Goal: Task Accomplishment & Management: Use online tool/utility

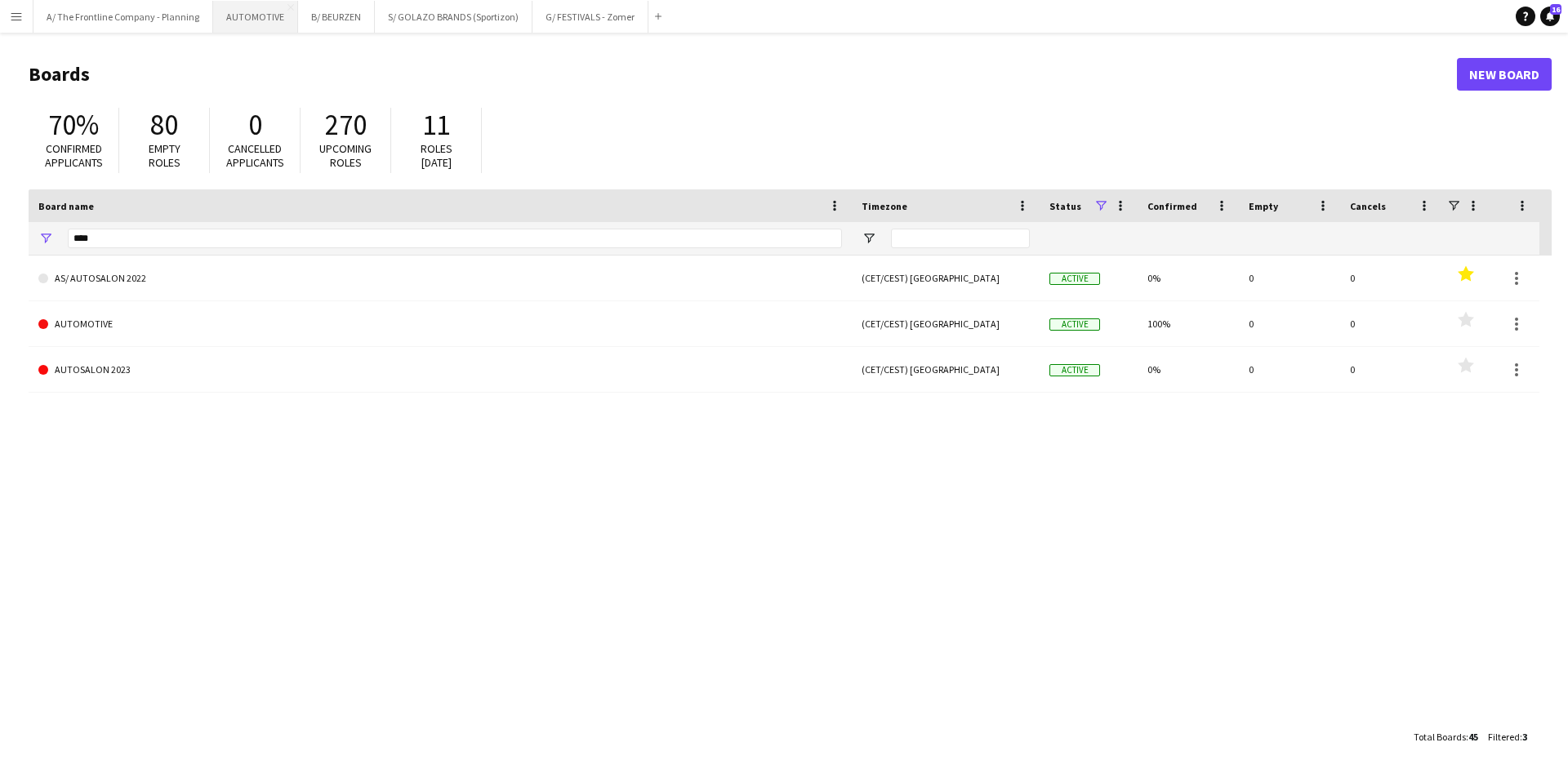
click at [233, 28] on button "AUTOMOTIVE Close" at bounding box center [255, 17] width 85 height 32
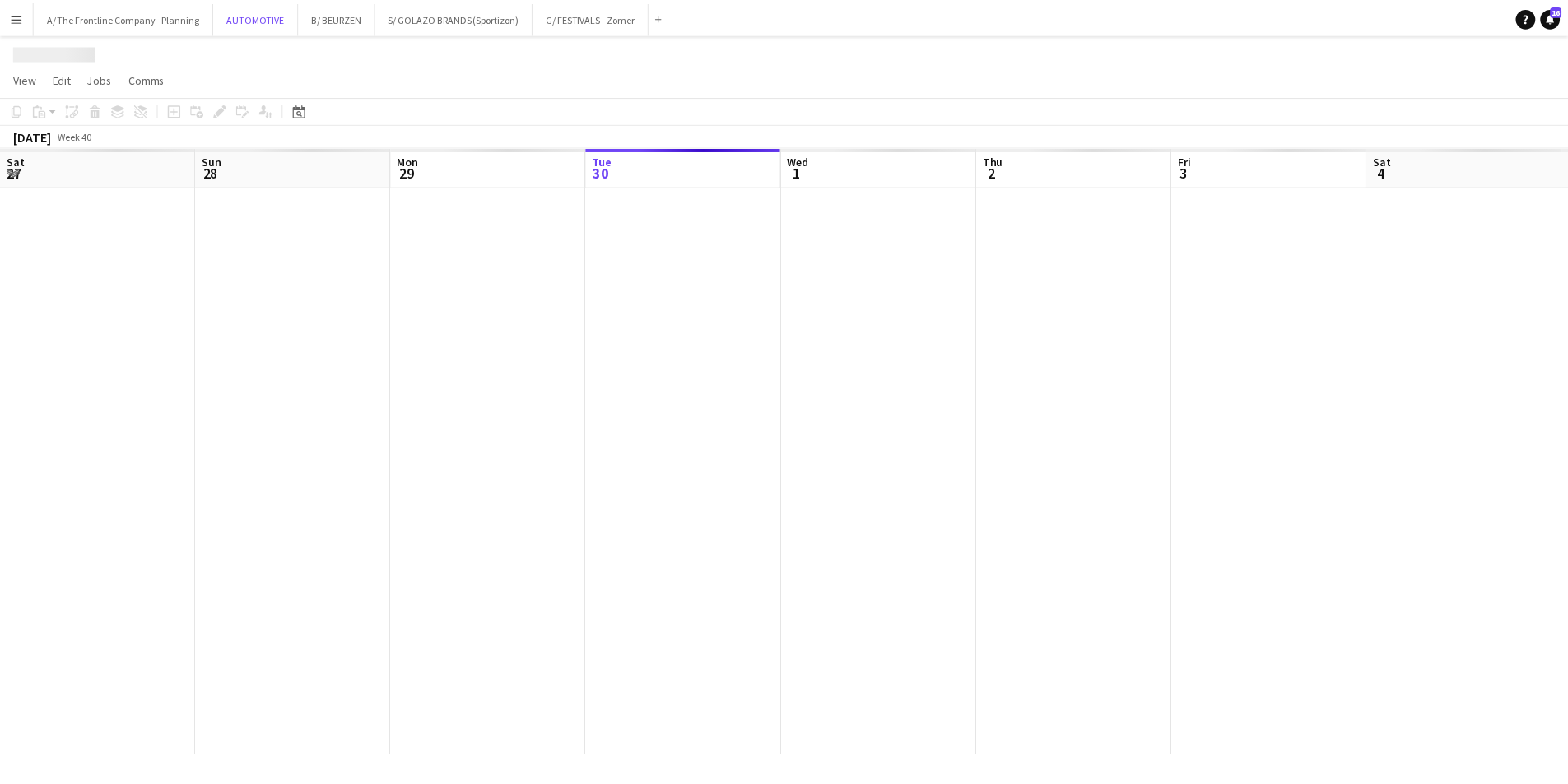
scroll to position [0, 393]
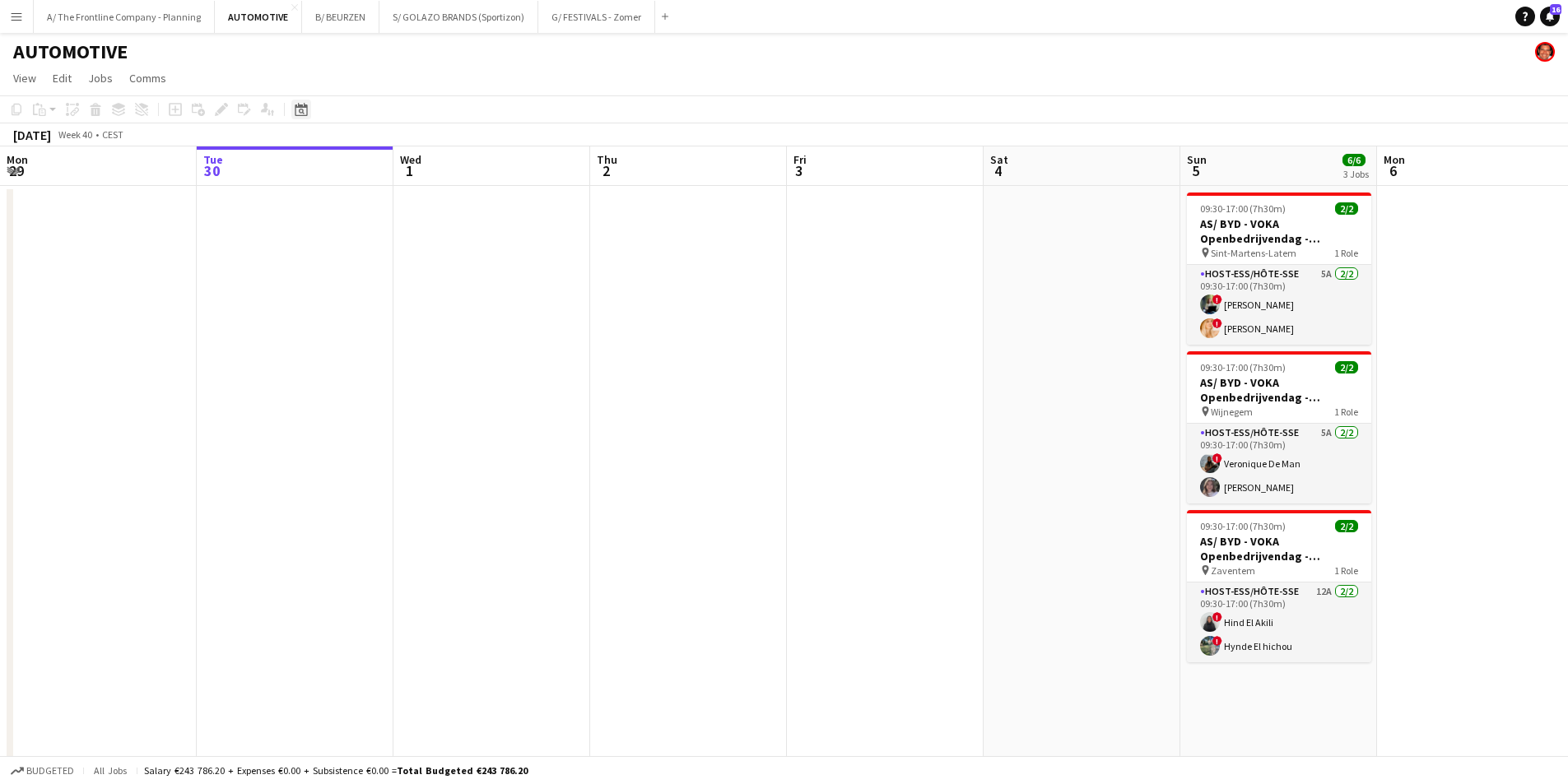
click at [296, 113] on icon "Date picker" at bounding box center [301, 109] width 13 height 13
click at [392, 171] on span "Previous month" at bounding box center [401, 165] width 33 height 33
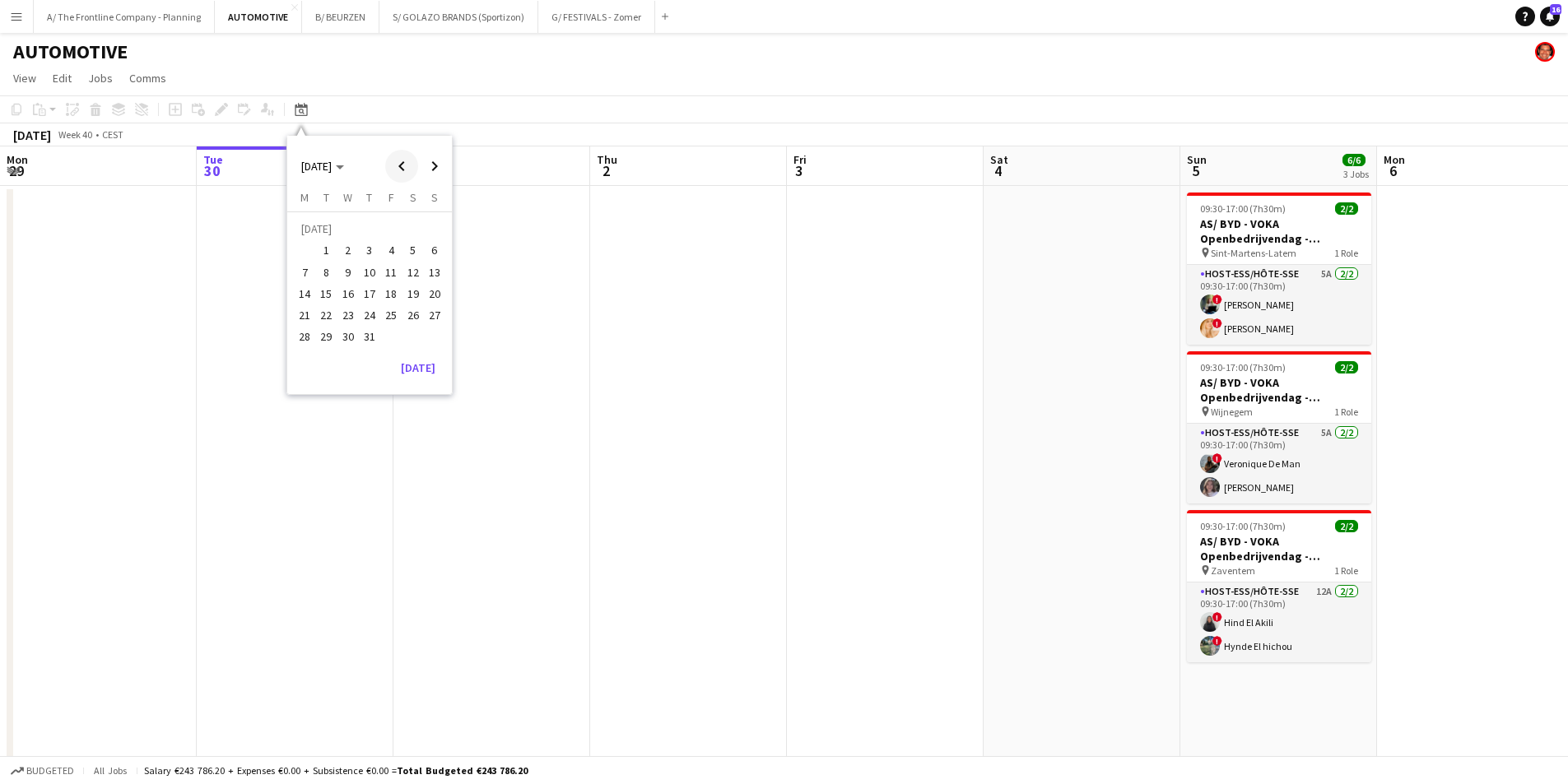
click at [392, 171] on span "Previous month" at bounding box center [401, 165] width 33 height 33
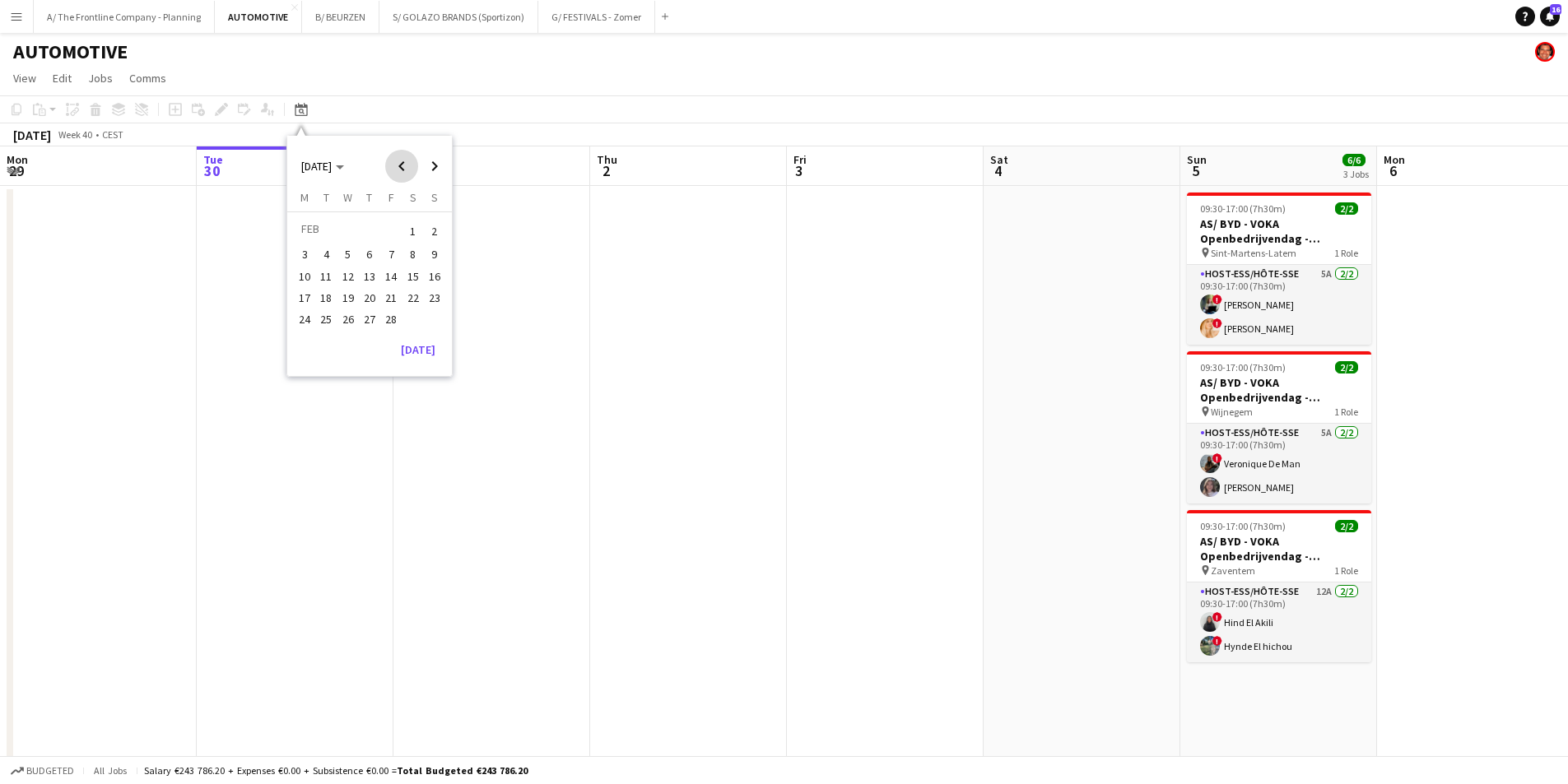
click at [392, 171] on span "Previous month" at bounding box center [401, 165] width 33 height 33
click at [364, 312] on span "23" at bounding box center [369, 315] width 19 height 19
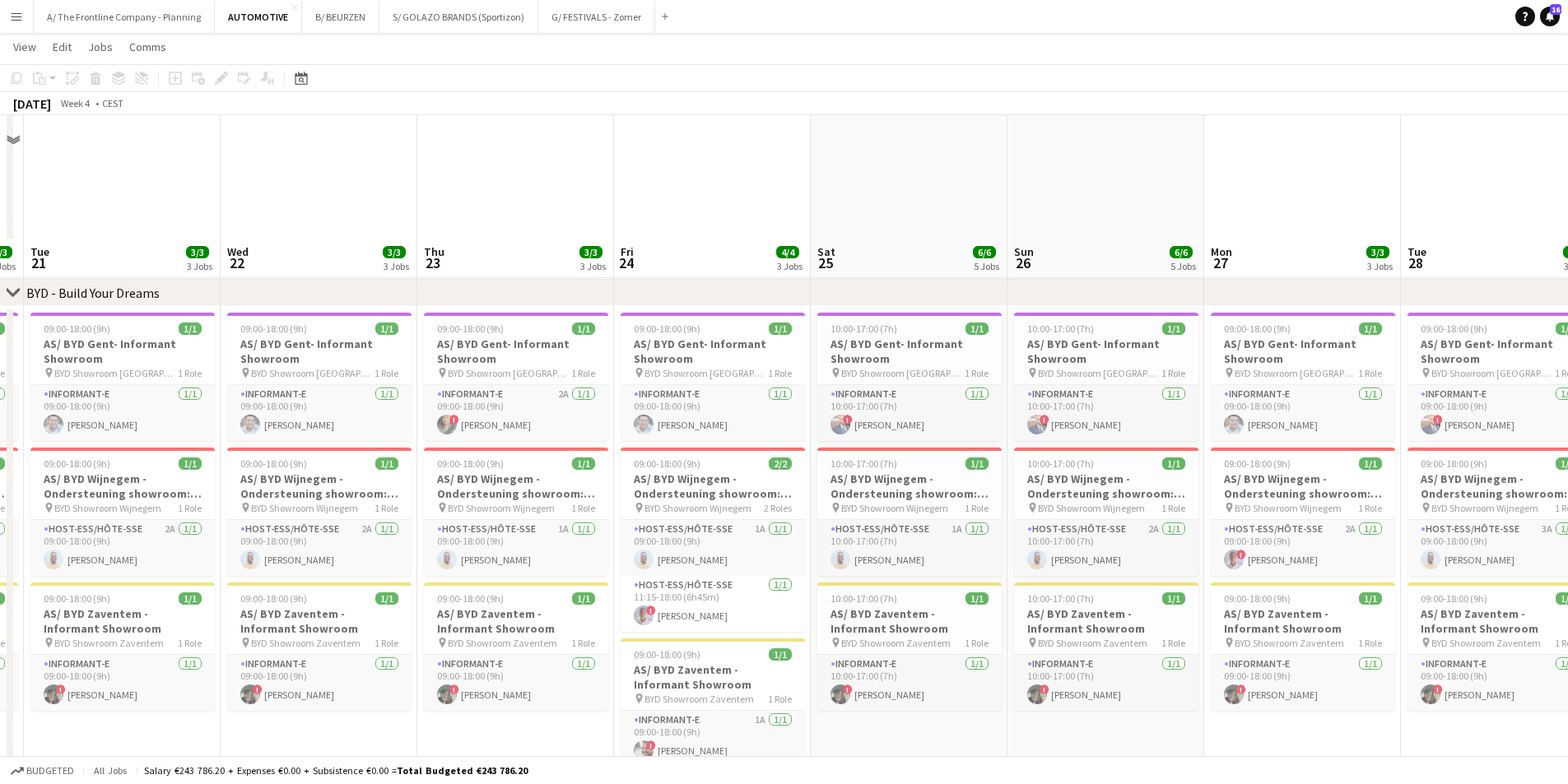
scroll to position [3062, 0]
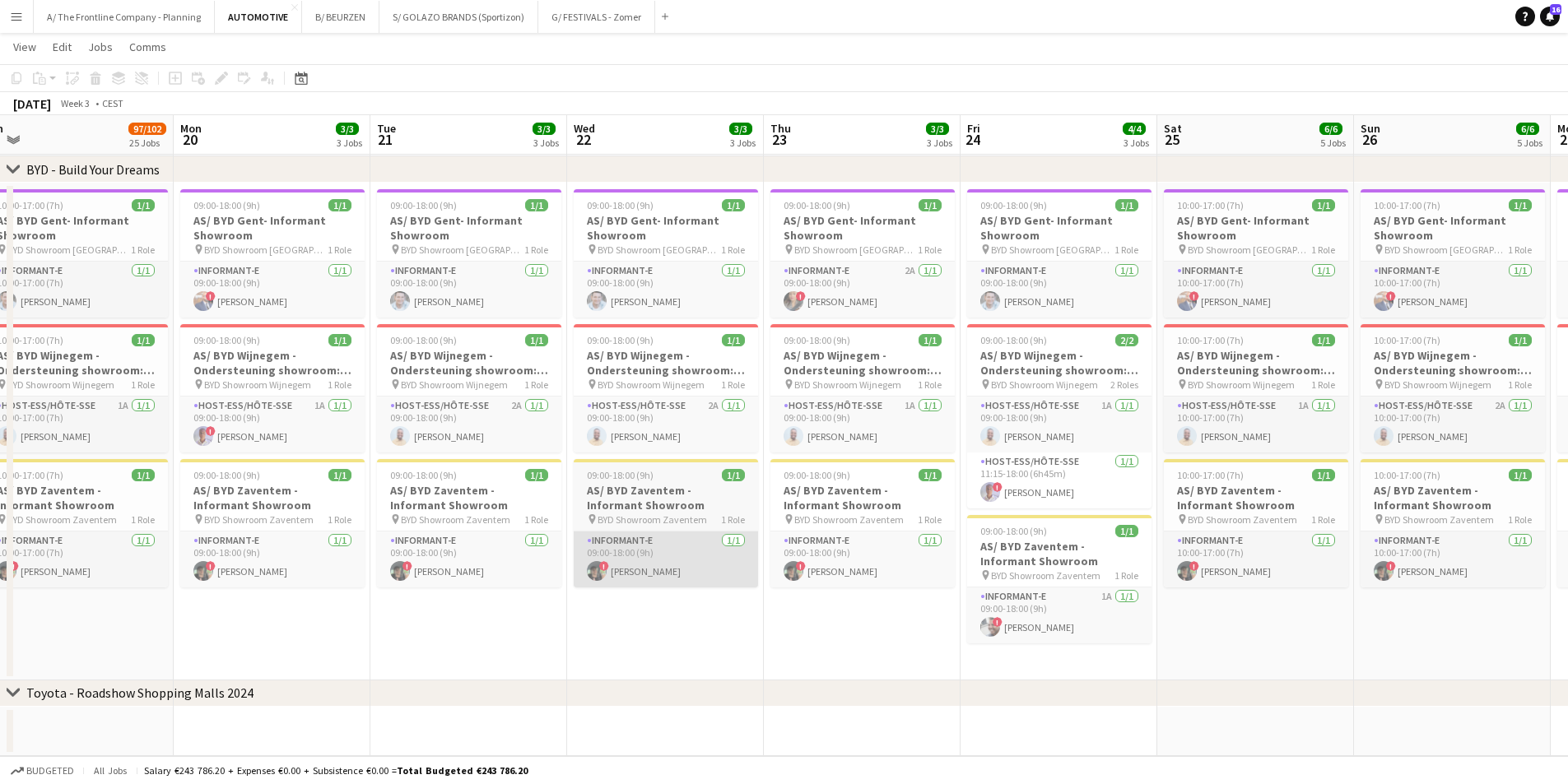
drag, startPoint x: 396, startPoint y: 627, endPoint x: 943, endPoint y: 562, distance: 550.8
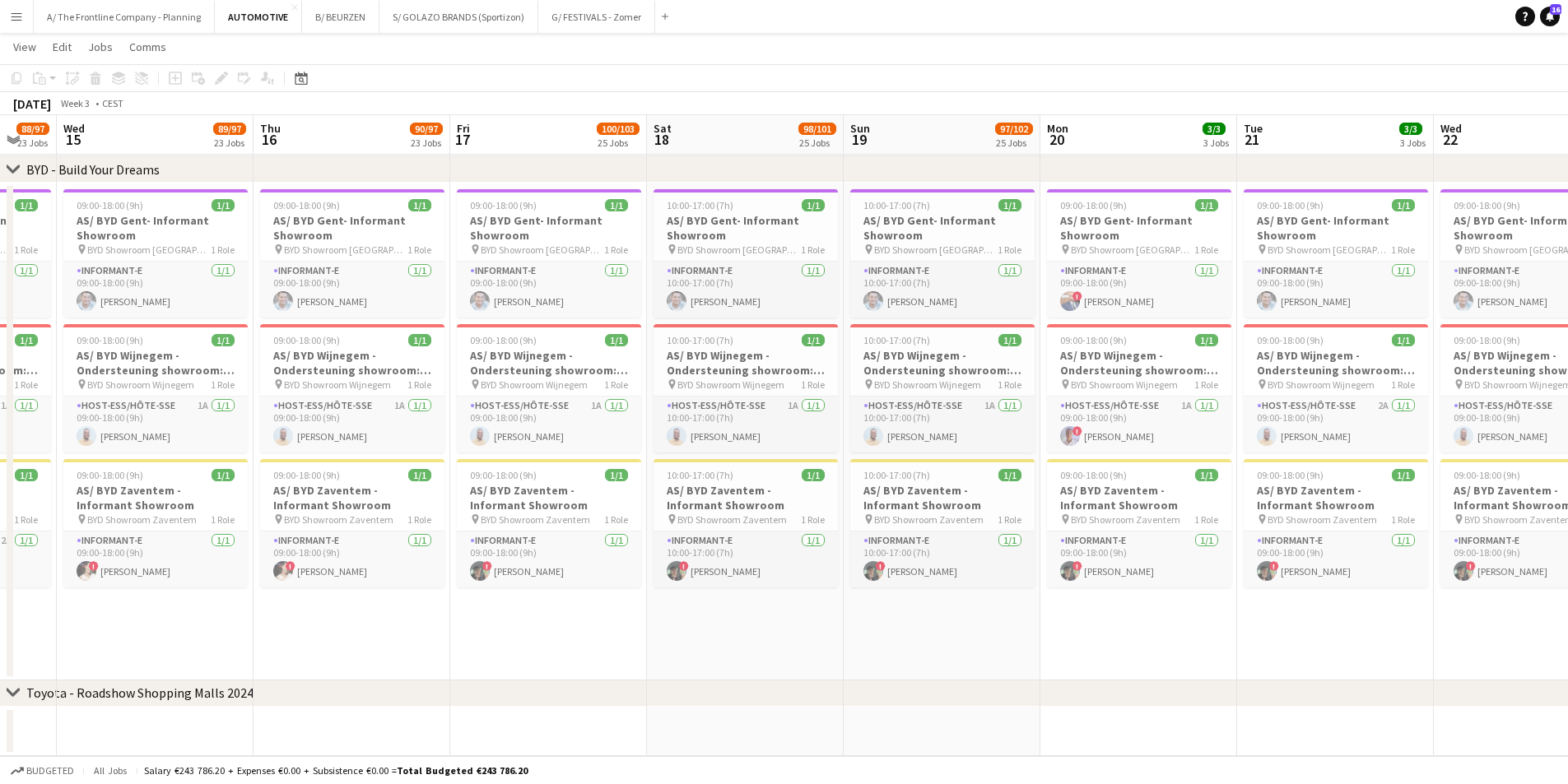
drag, startPoint x: 457, startPoint y: 651, endPoint x: 1123, endPoint y: 603, distance: 667.7
drag, startPoint x: 871, startPoint y: 590, endPoint x: 1139, endPoint y: 557, distance: 270.0
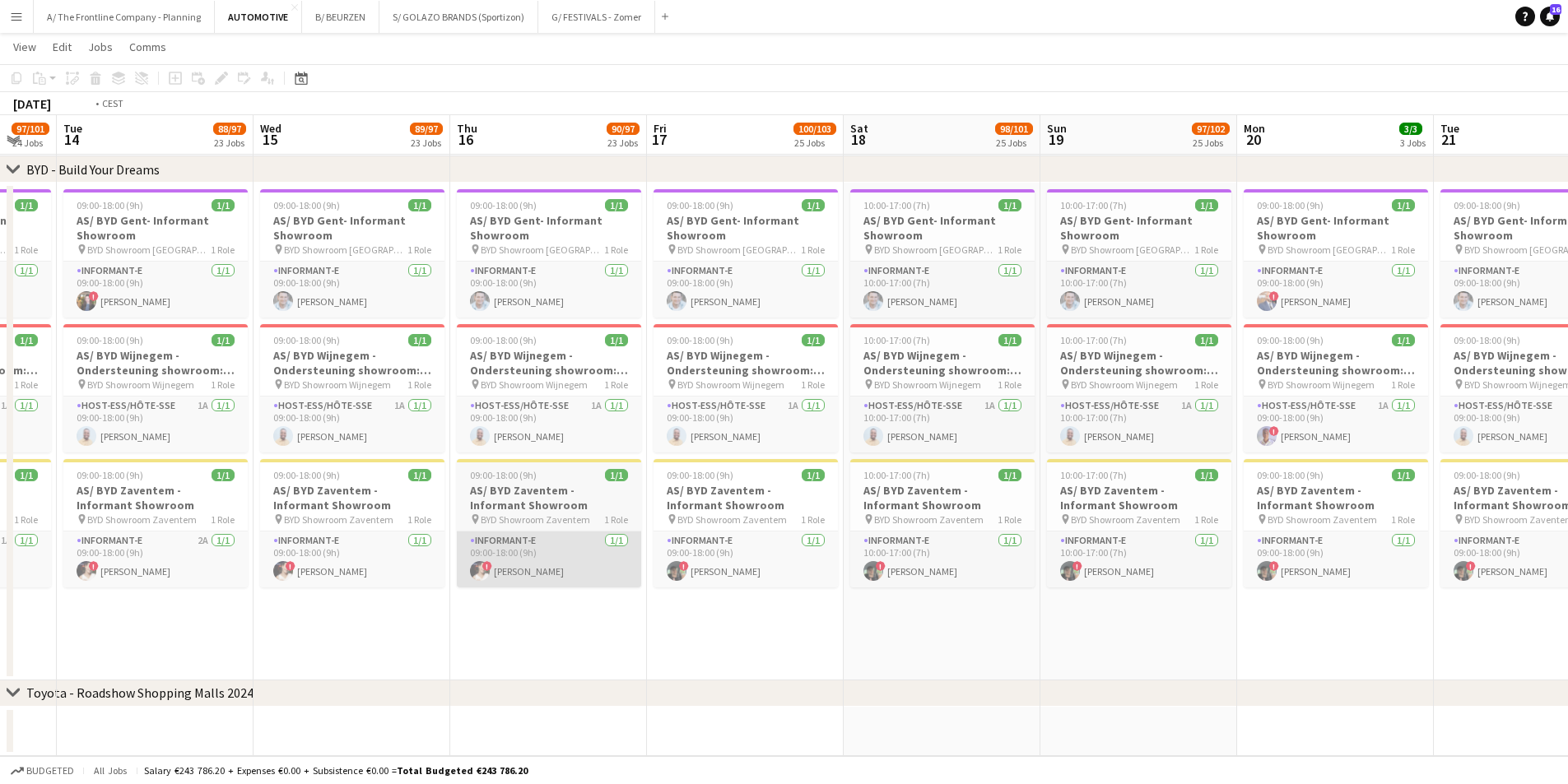
scroll to position [0, 417]
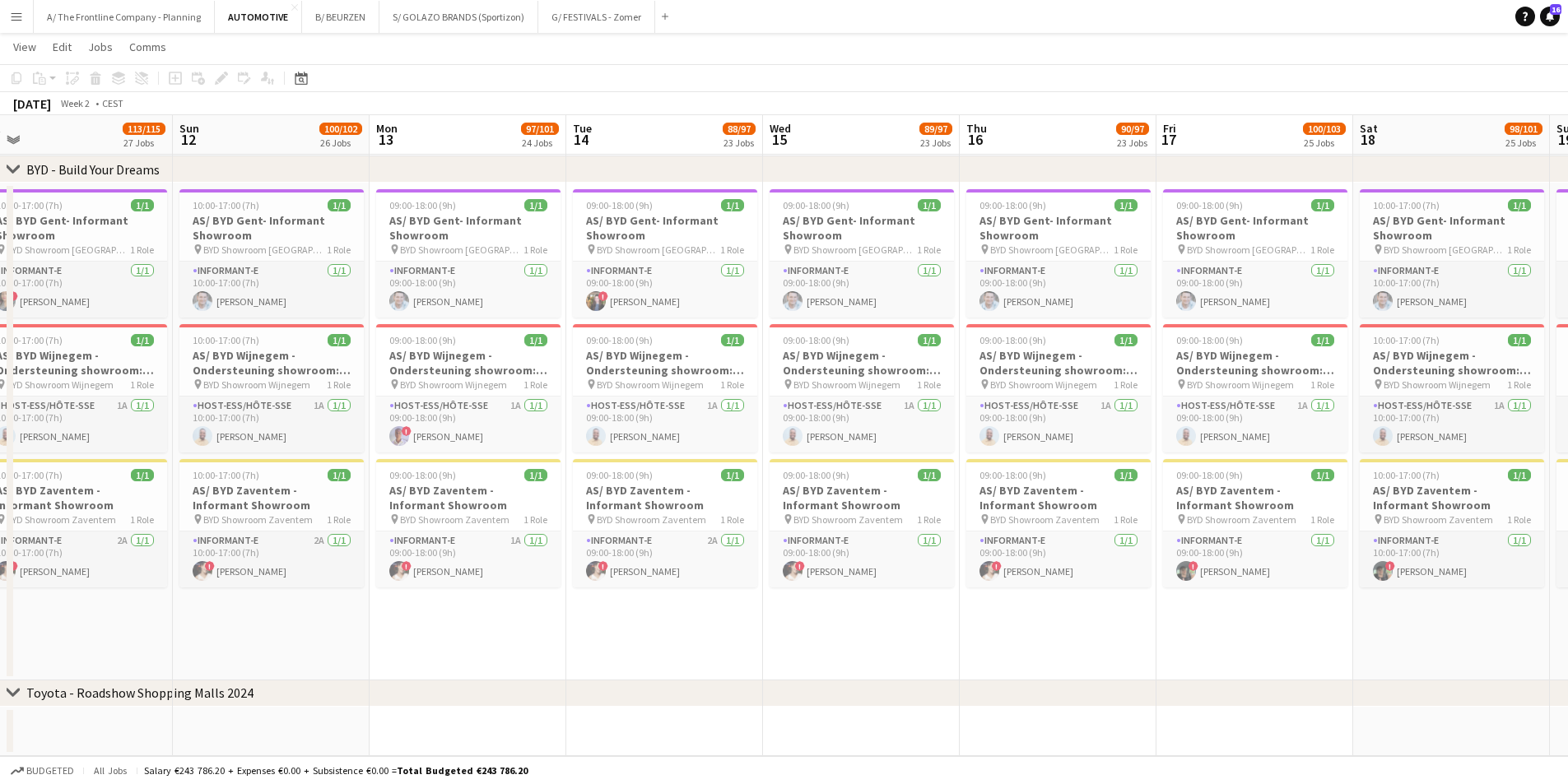
drag, startPoint x: 1080, startPoint y: 544, endPoint x: 1024, endPoint y: 561, distance: 58.5
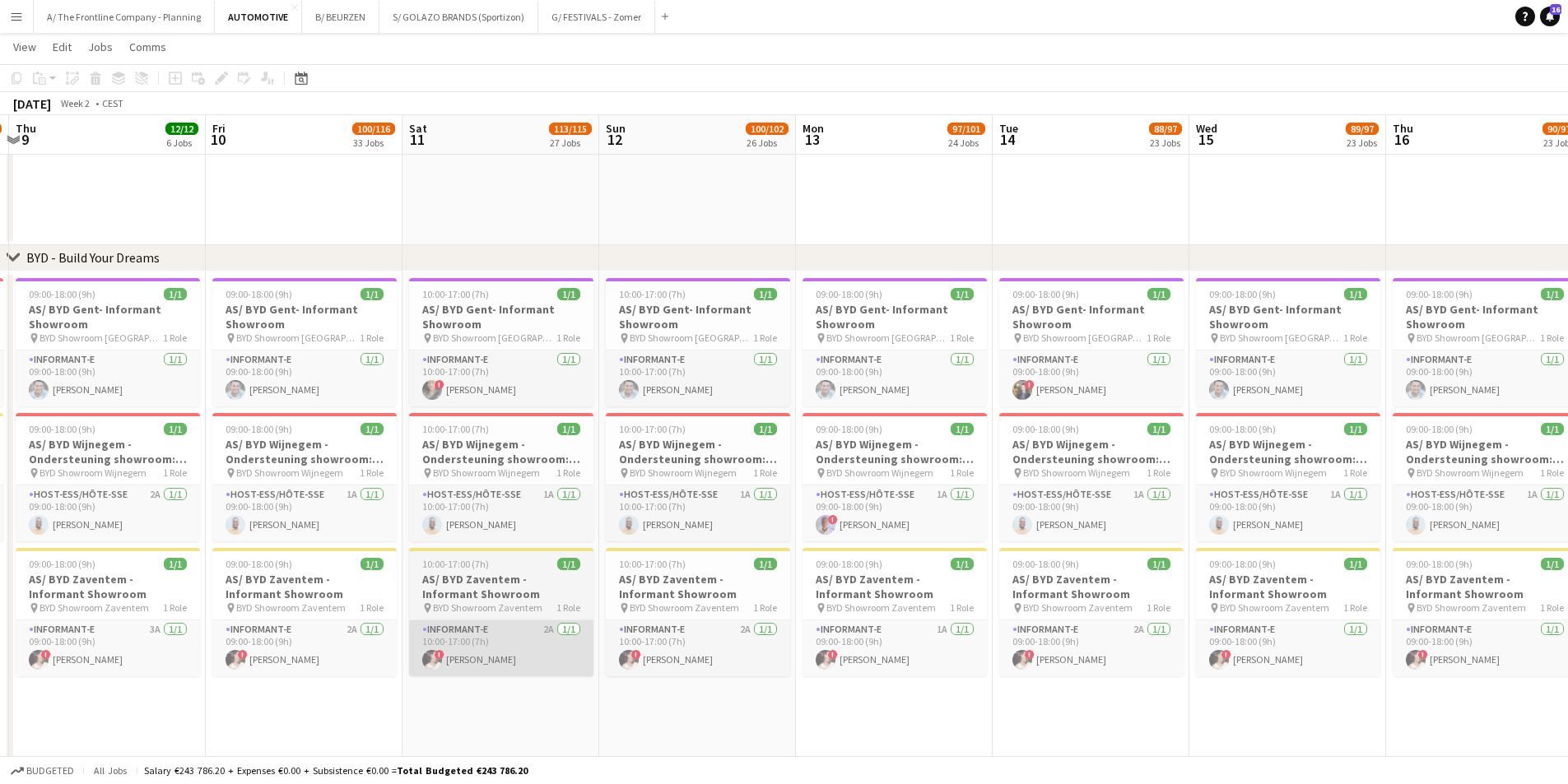
scroll to position [0, 635]
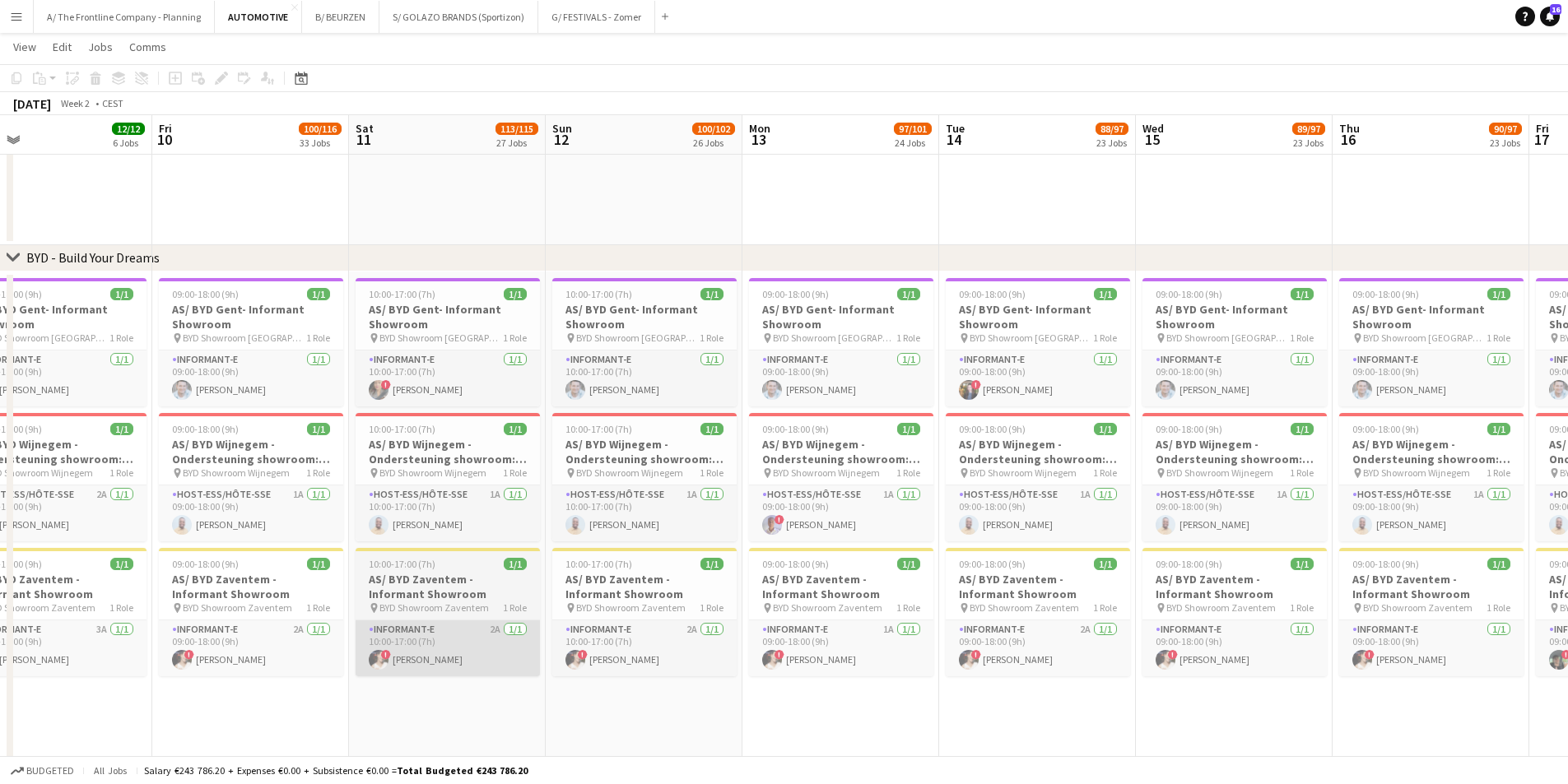
drag, startPoint x: 689, startPoint y: 685, endPoint x: 524, endPoint y: 665, distance: 166.2
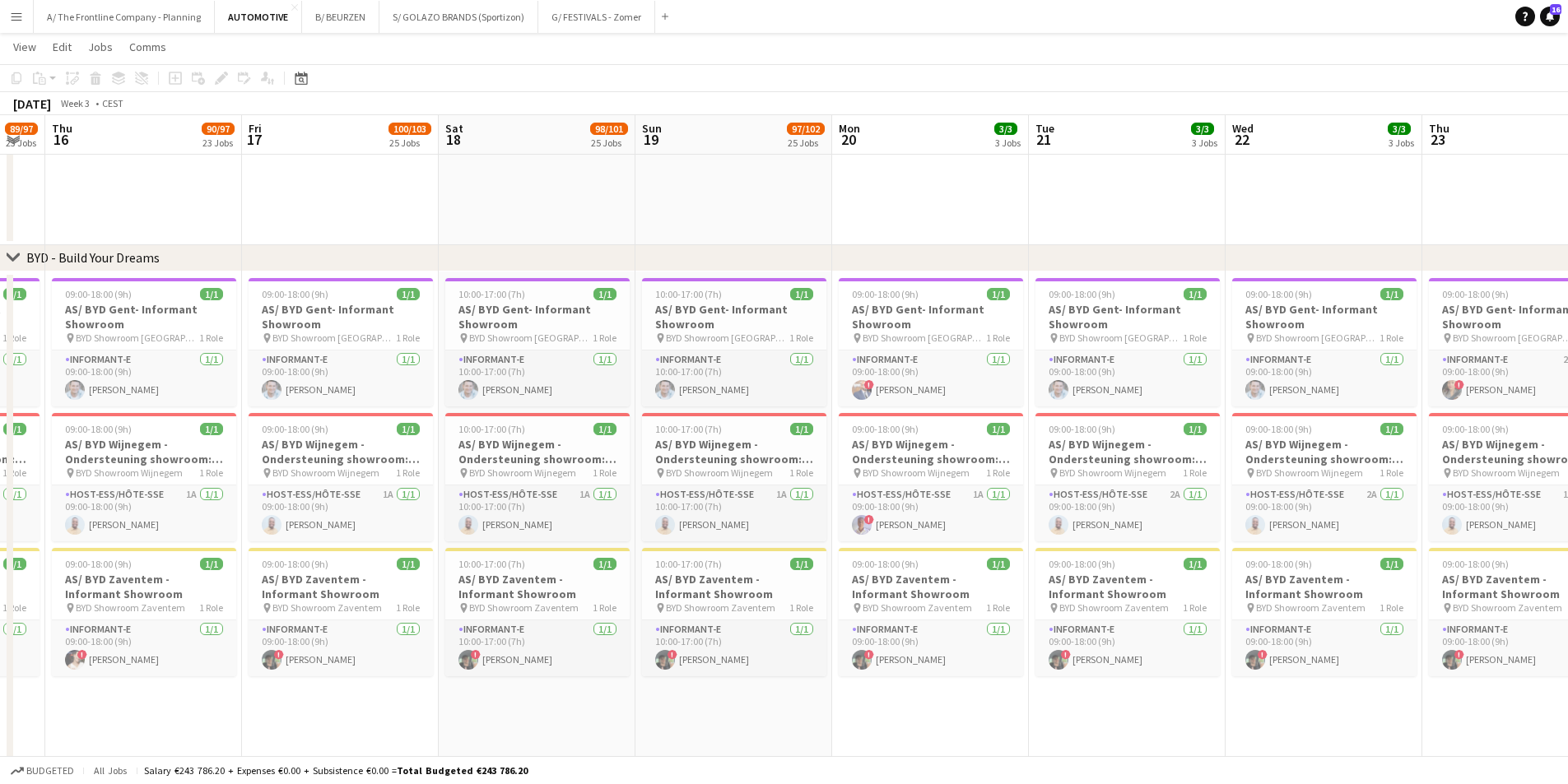
drag, startPoint x: 910, startPoint y: 681, endPoint x: 399, endPoint y: 692, distance: 511.1
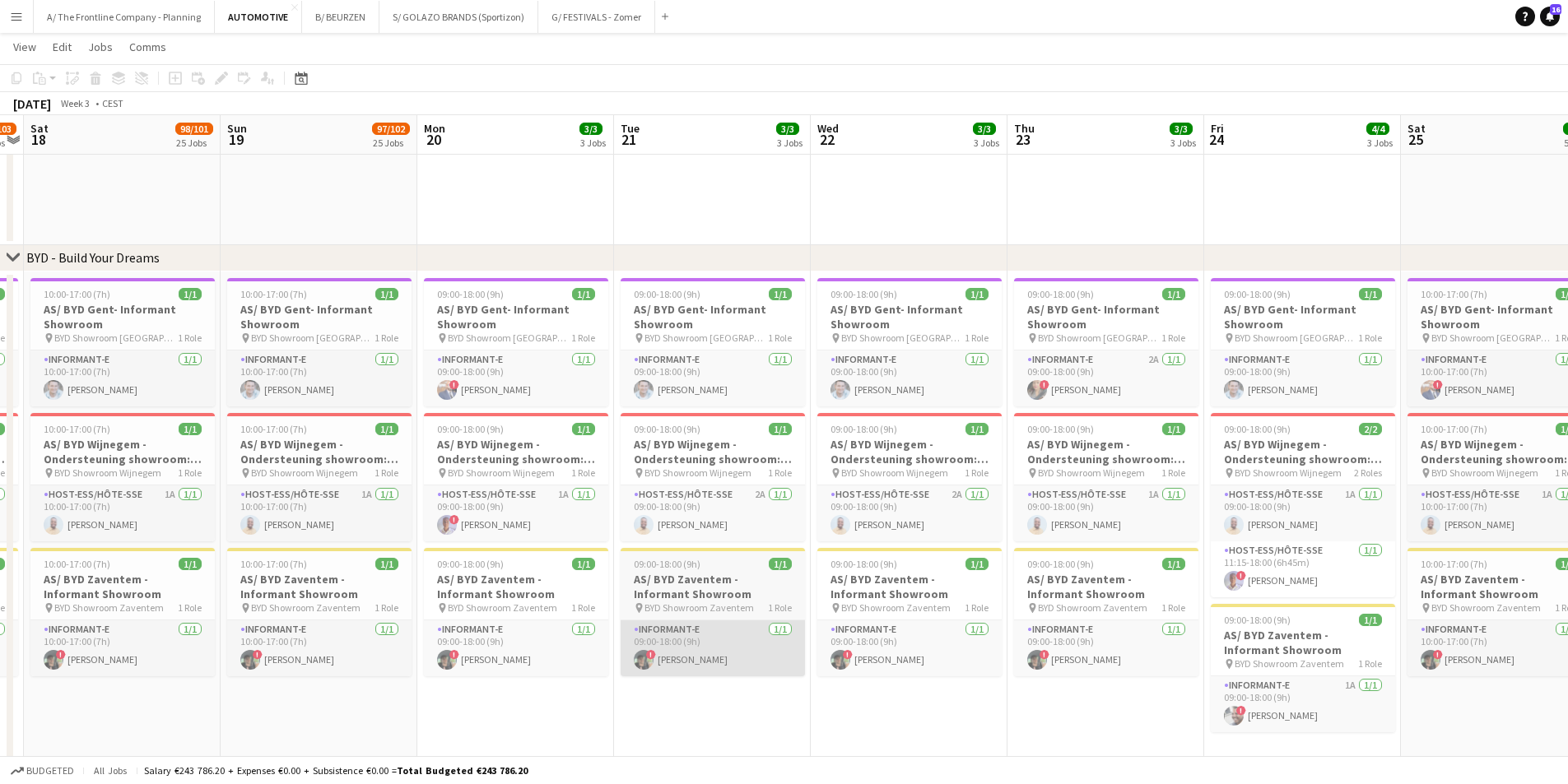
drag, startPoint x: 554, startPoint y: 663, endPoint x: 400, endPoint y: 663, distance: 154.0
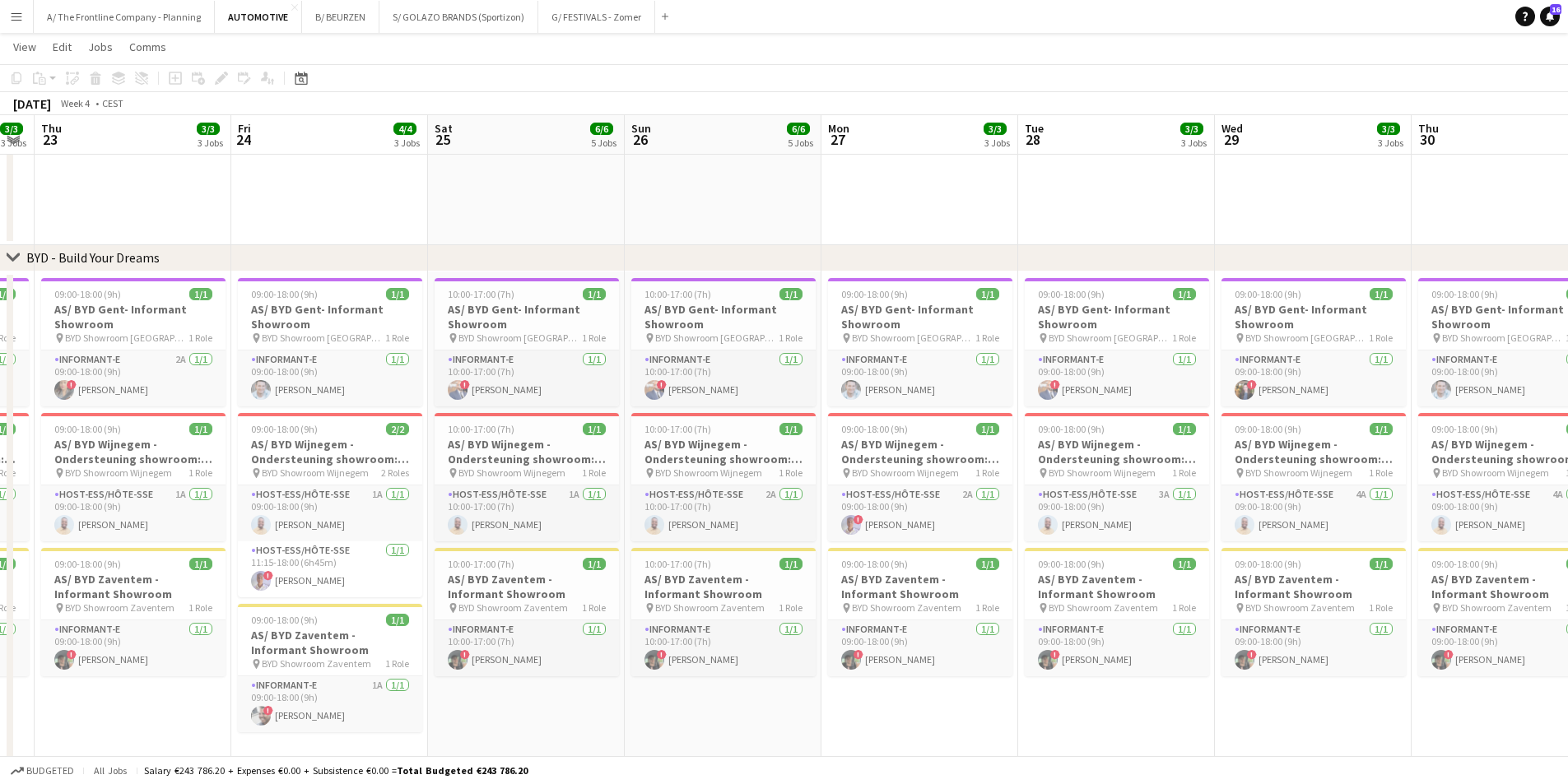
drag, startPoint x: 1290, startPoint y: 654, endPoint x: 612, endPoint y: 632, distance: 678.4
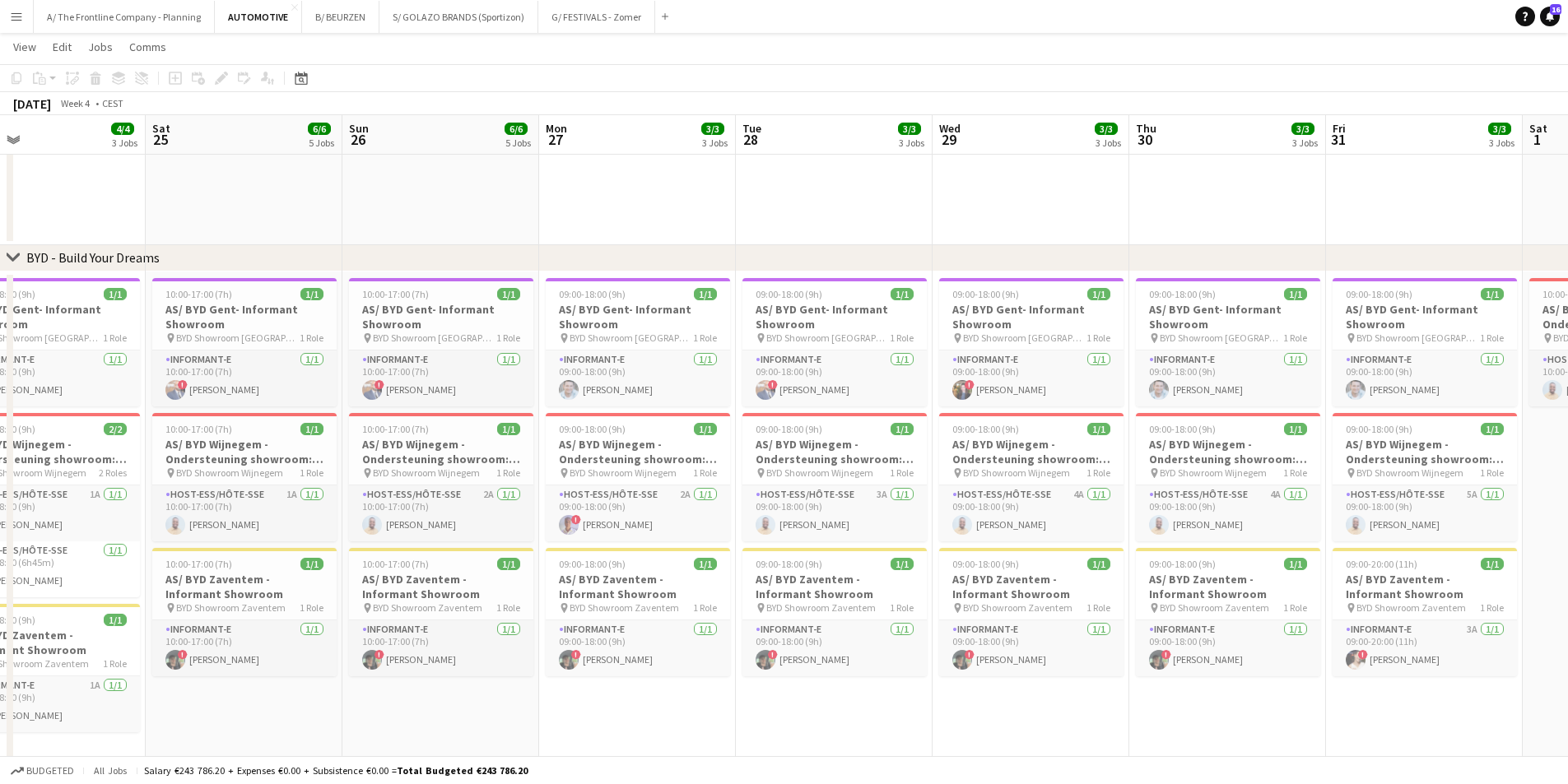
scroll to position [0, 575]
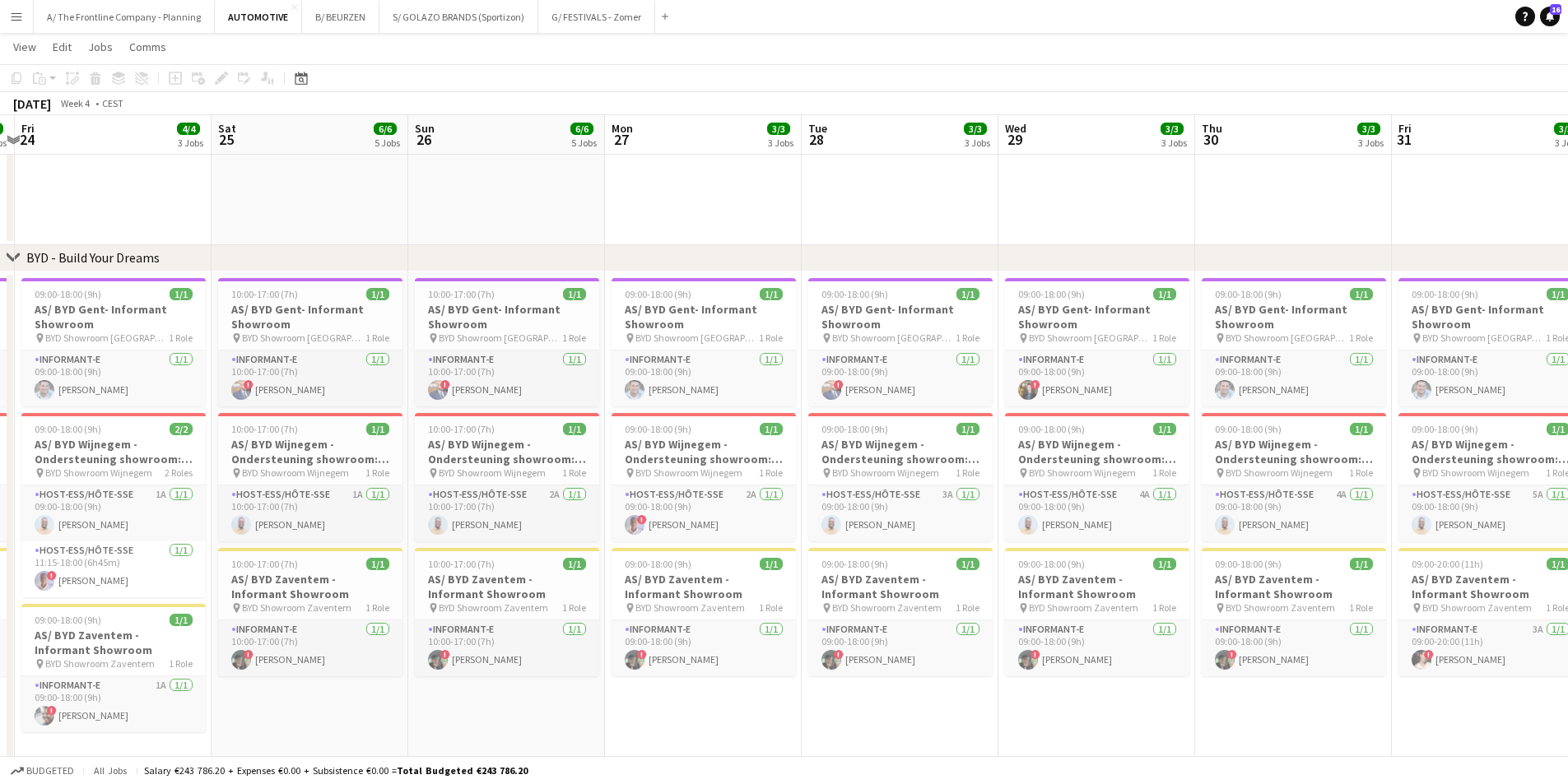
drag, startPoint x: 1262, startPoint y: 658, endPoint x: 559, endPoint y: 624, distance: 703.8
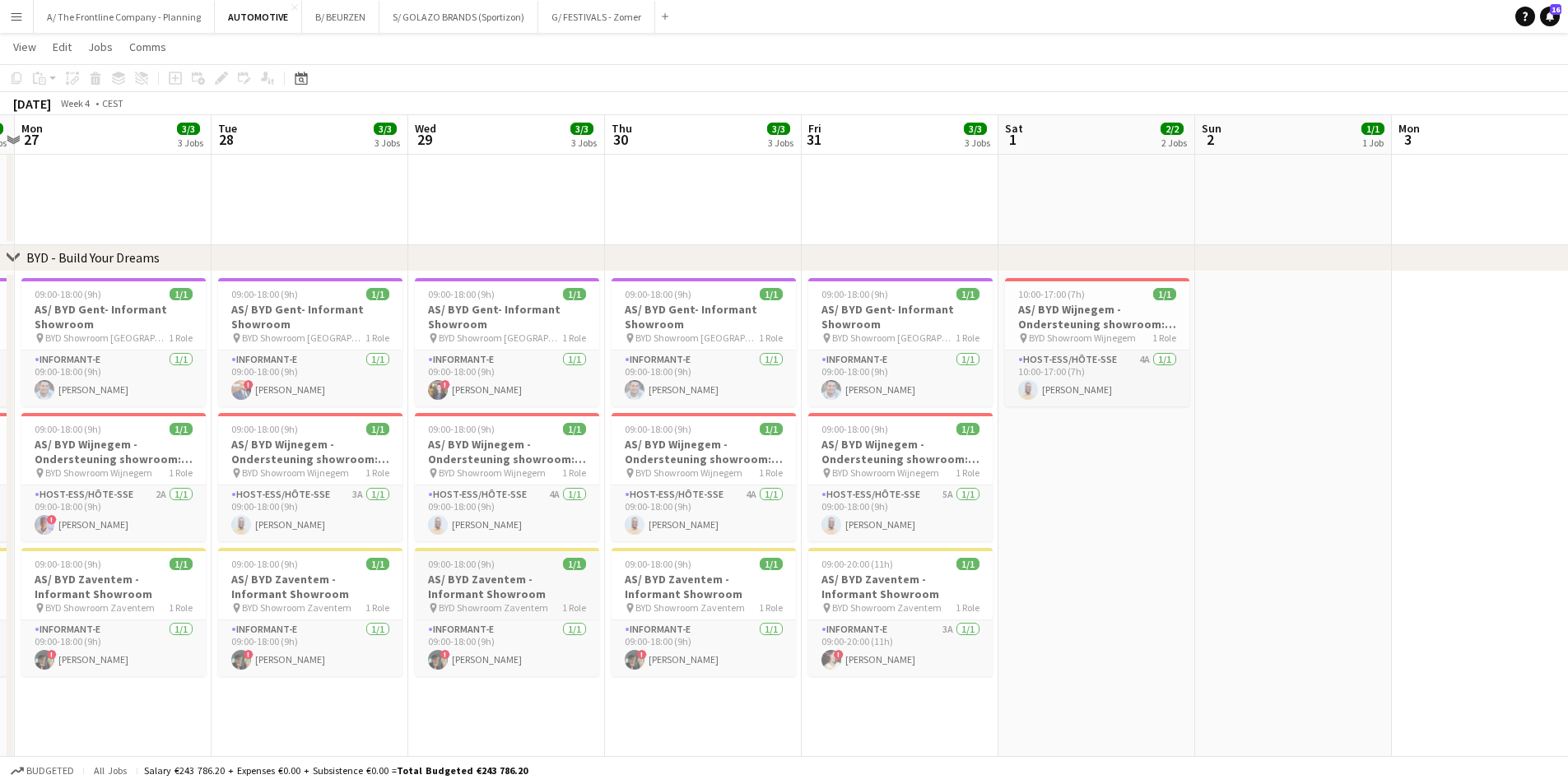
drag, startPoint x: 1152, startPoint y: 632, endPoint x: 1237, endPoint y: 613, distance: 87.1
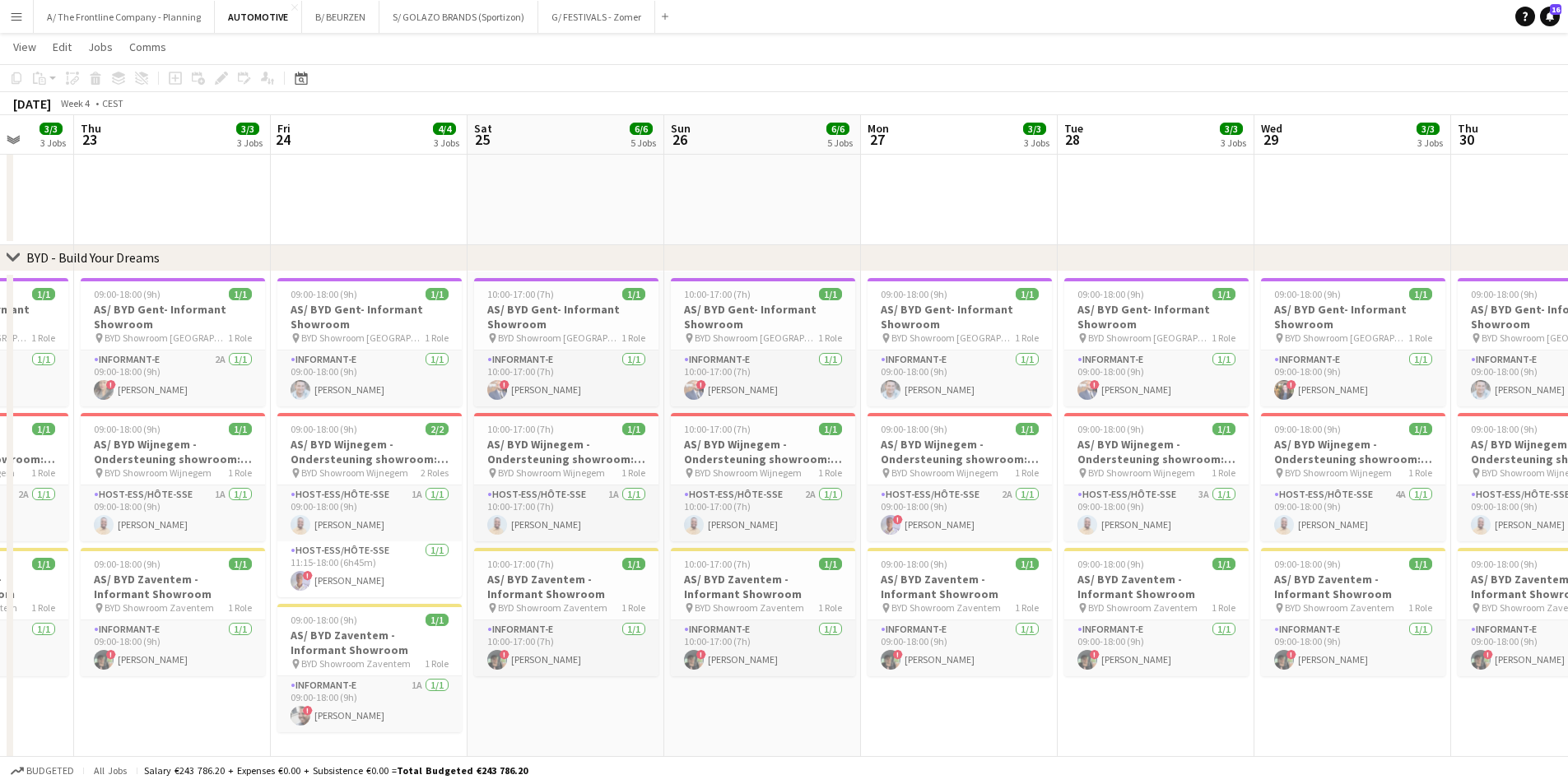
drag, startPoint x: 554, startPoint y: 677, endPoint x: 1216, endPoint y: 628, distance: 663.8
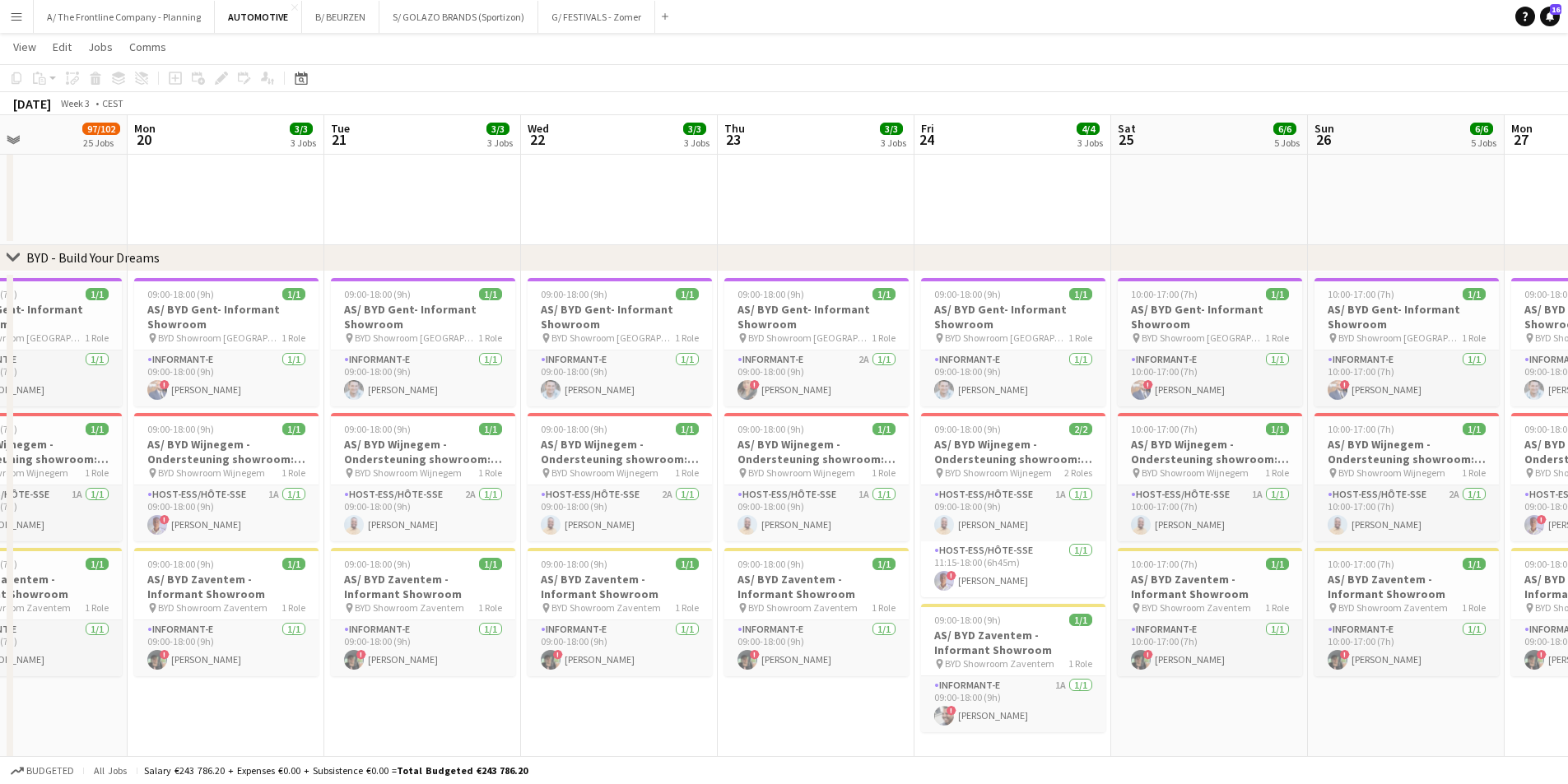
drag, startPoint x: 554, startPoint y: 662, endPoint x: 730, endPoint y: 663, distance: 176.0
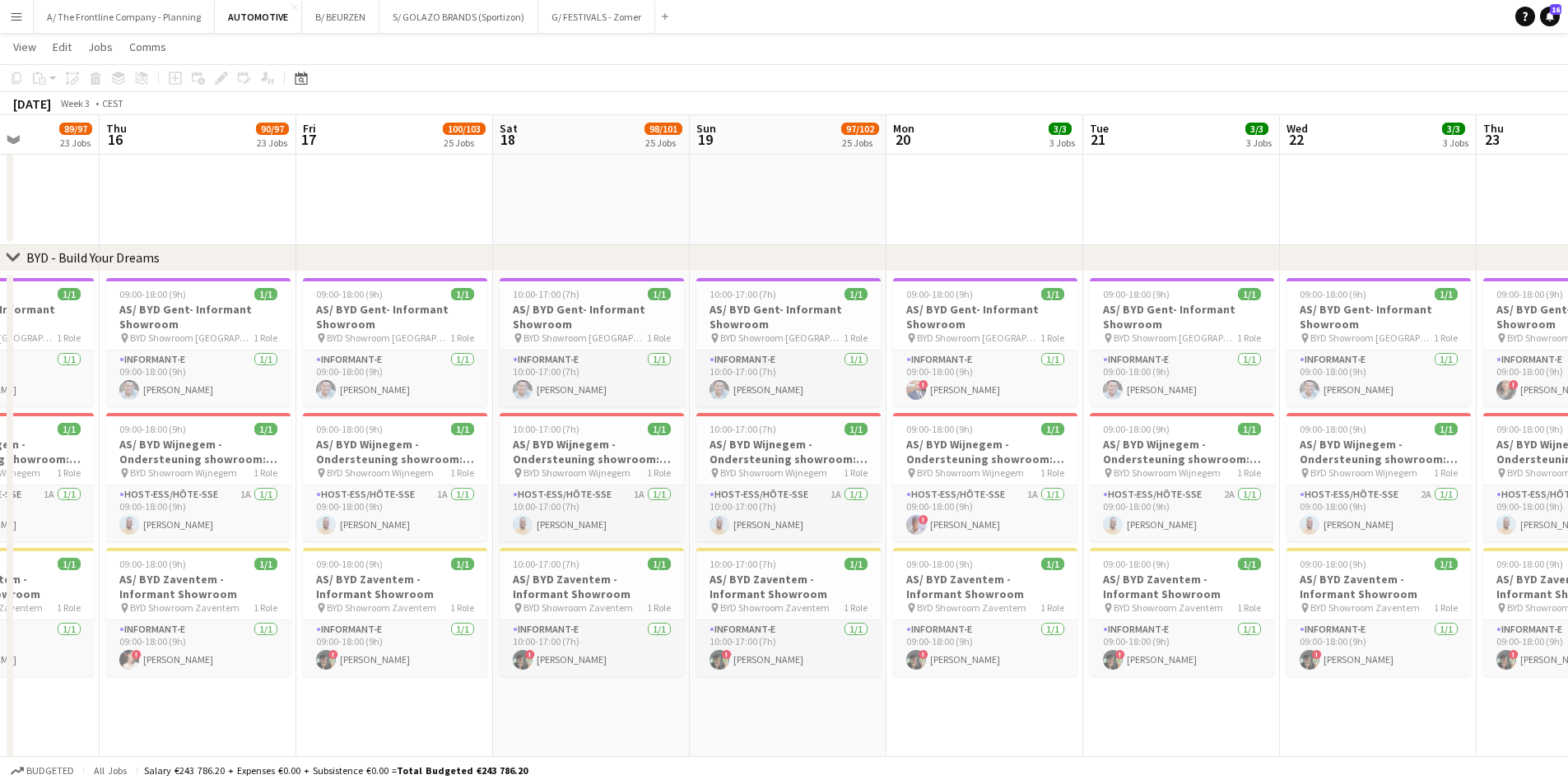
drag, startPoint x: 187, startPoint y: 611, endPoint x: 944, endPoint y: 514, distance: 763.2
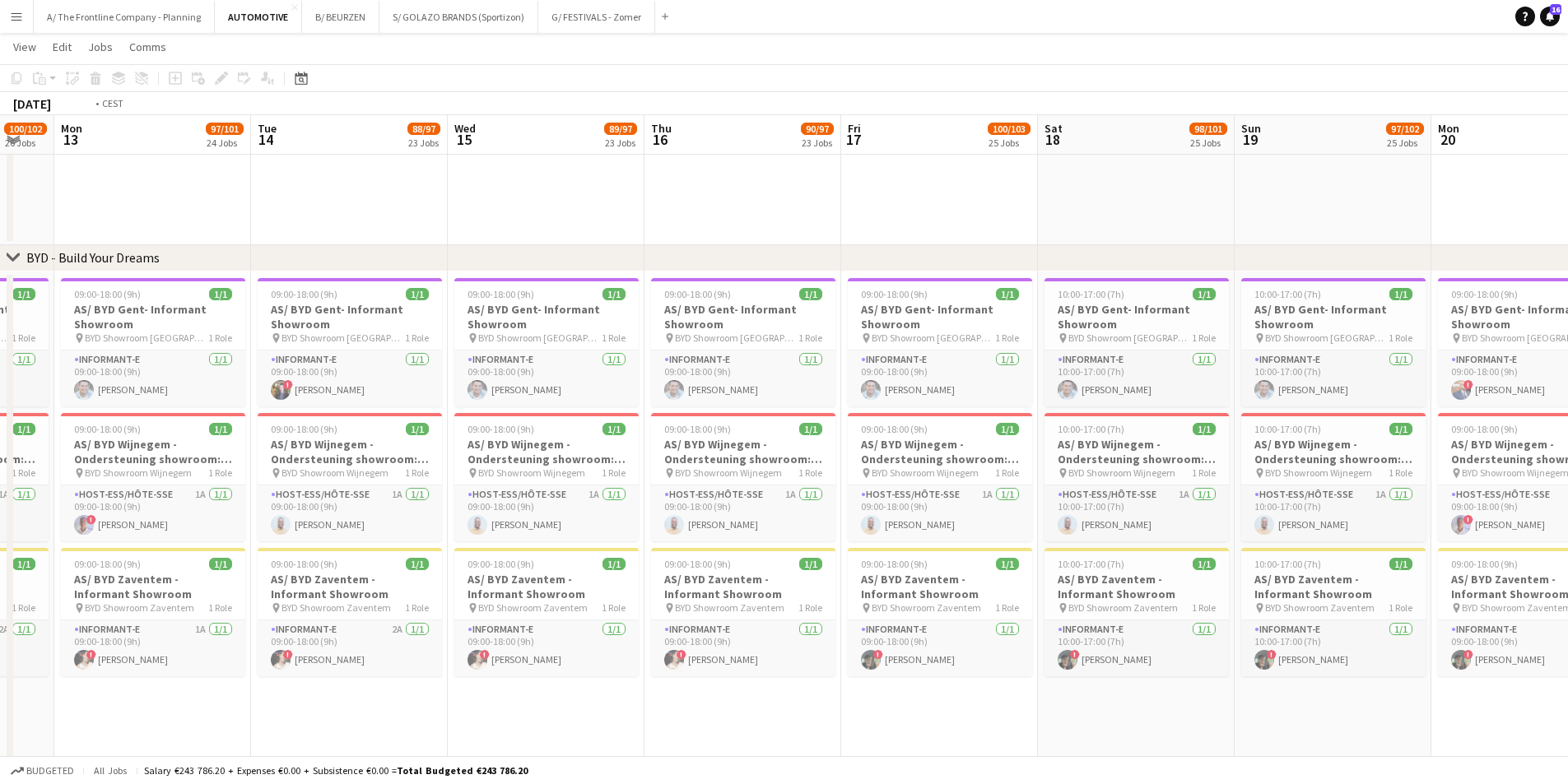
drag, startPoint x: 437, startPoint y: 478, endPoint x: 1387, endPoint y: 449, distance: 950.4
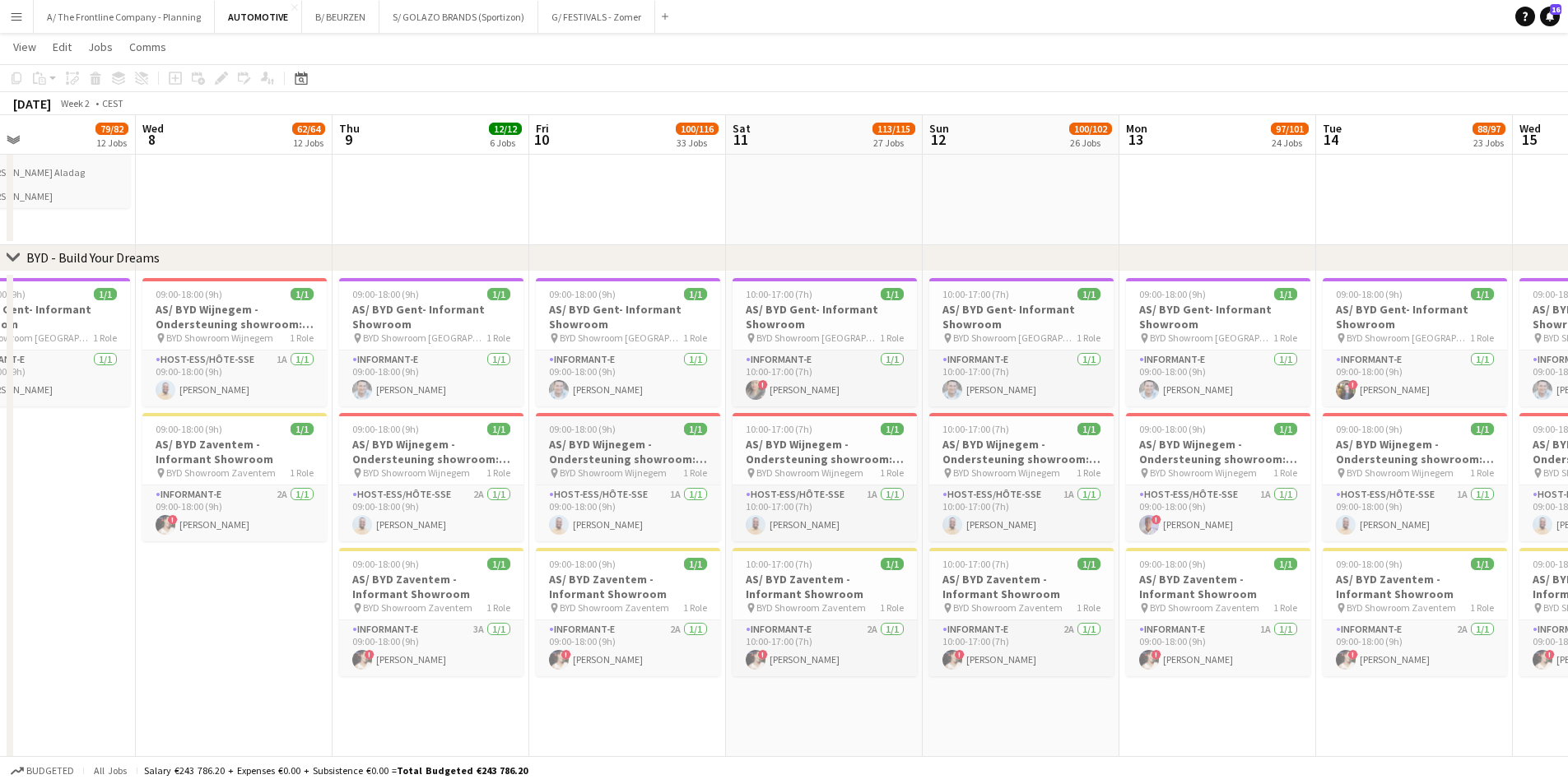
drag, startPoint x: 471, startPoint y: 481, endPoint x: 1225, endPoint y: 459, distance: 754.3
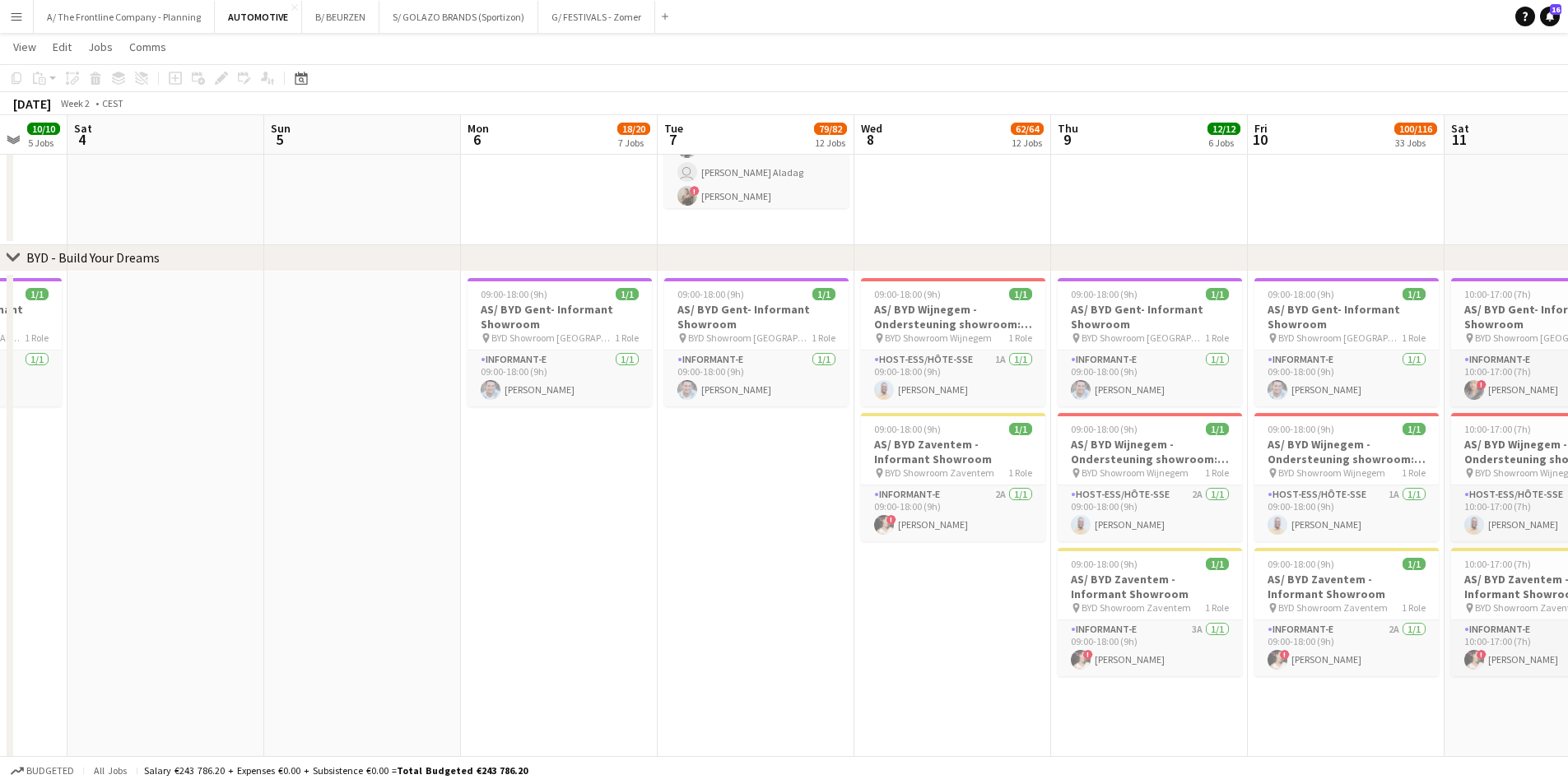
scroll to position [0, 365]
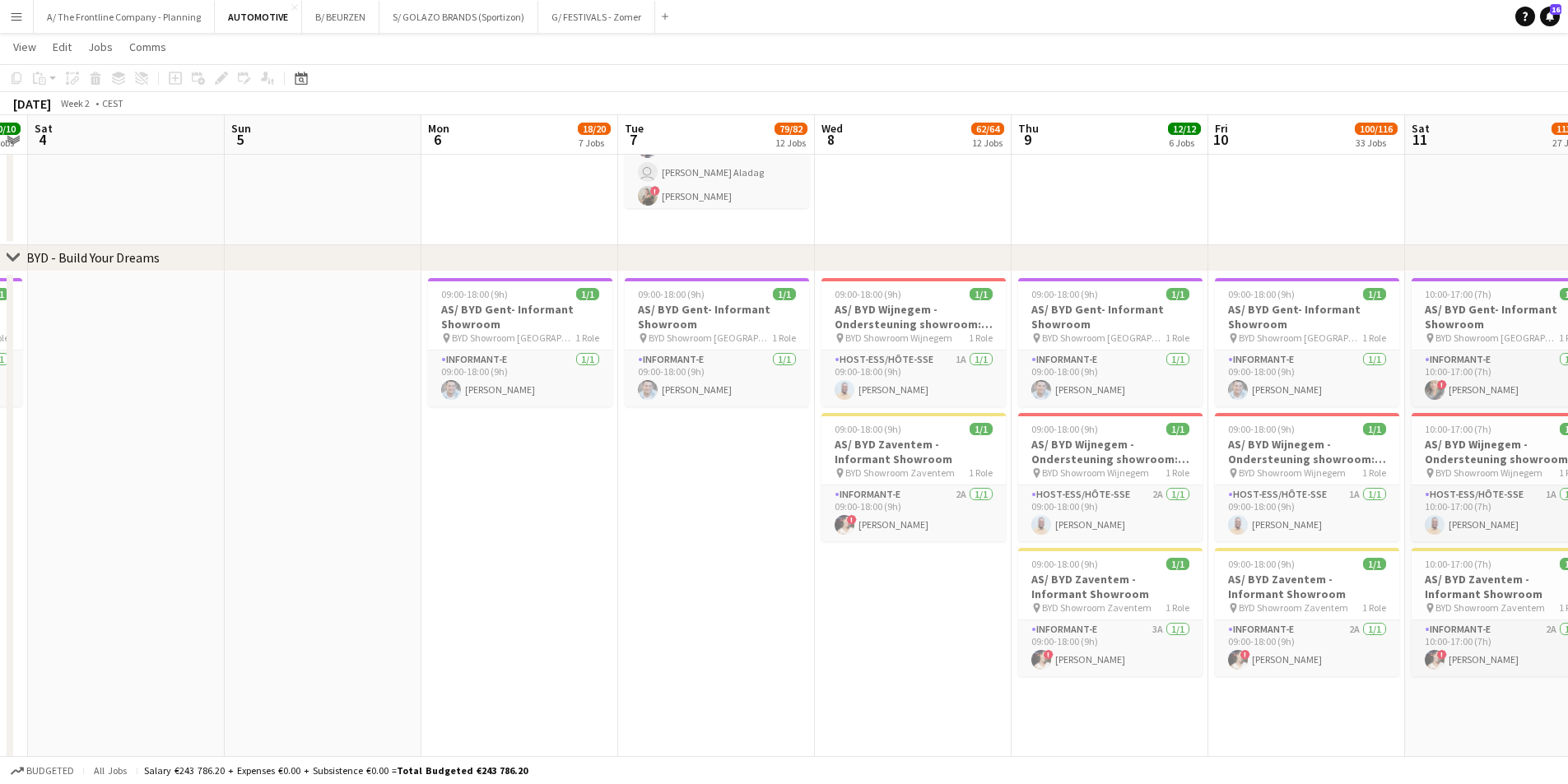
drag, startPoint x: 428, startPoint y: 446, endPoint x: 854, endPoint y: 438, distance: 426.1
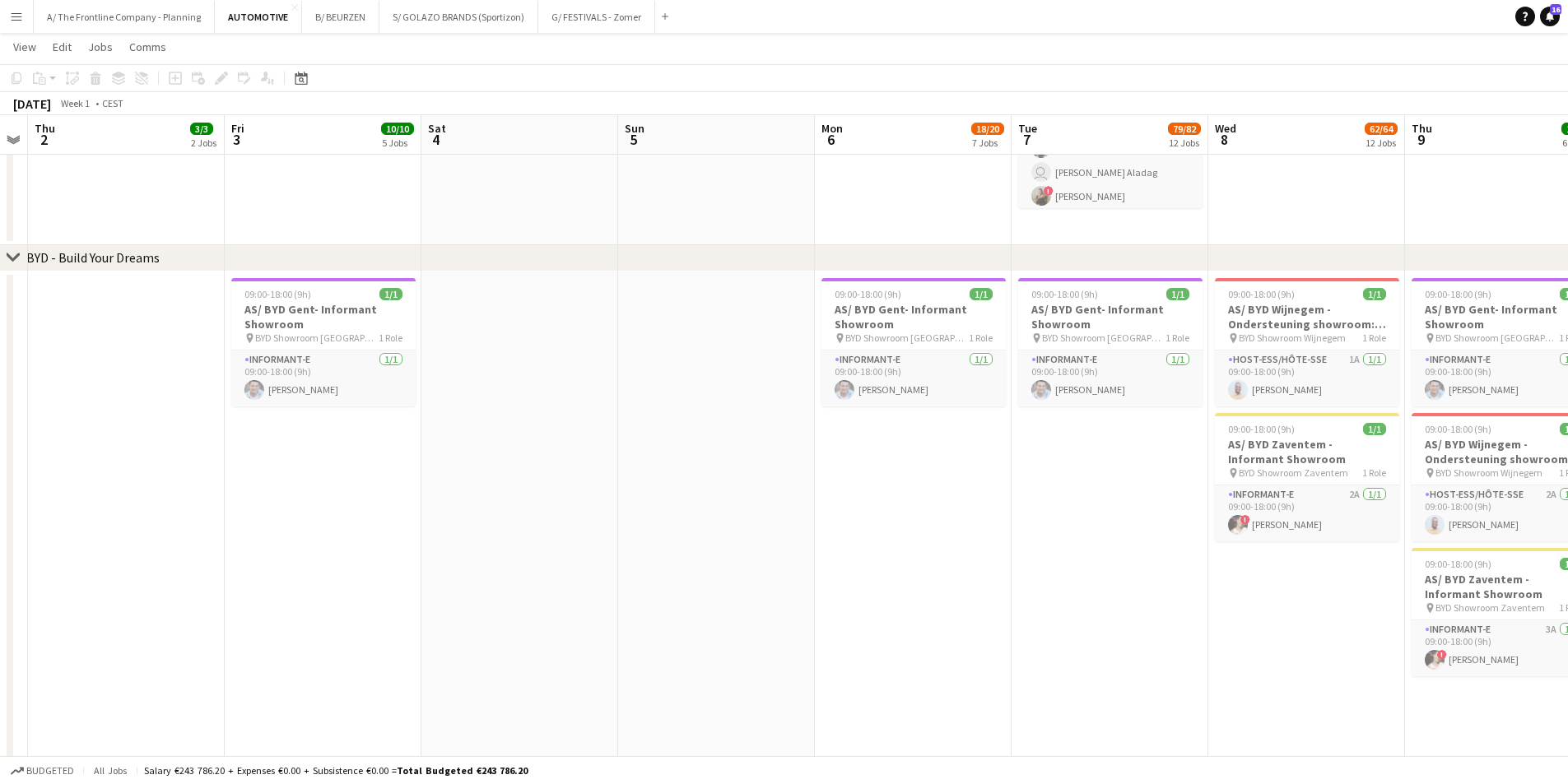
scroll to position [0, 350]
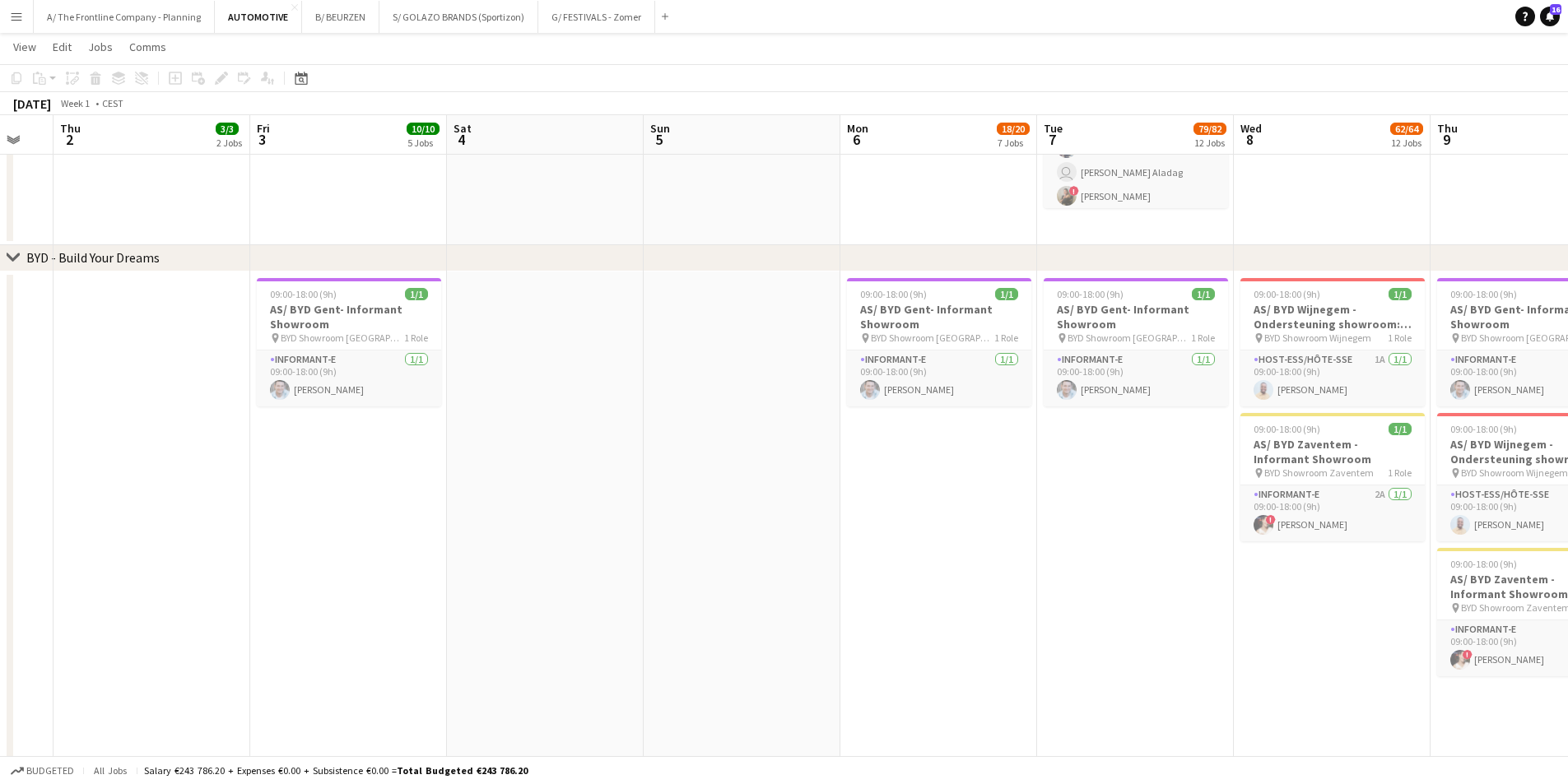
scroll to position [0, 547]
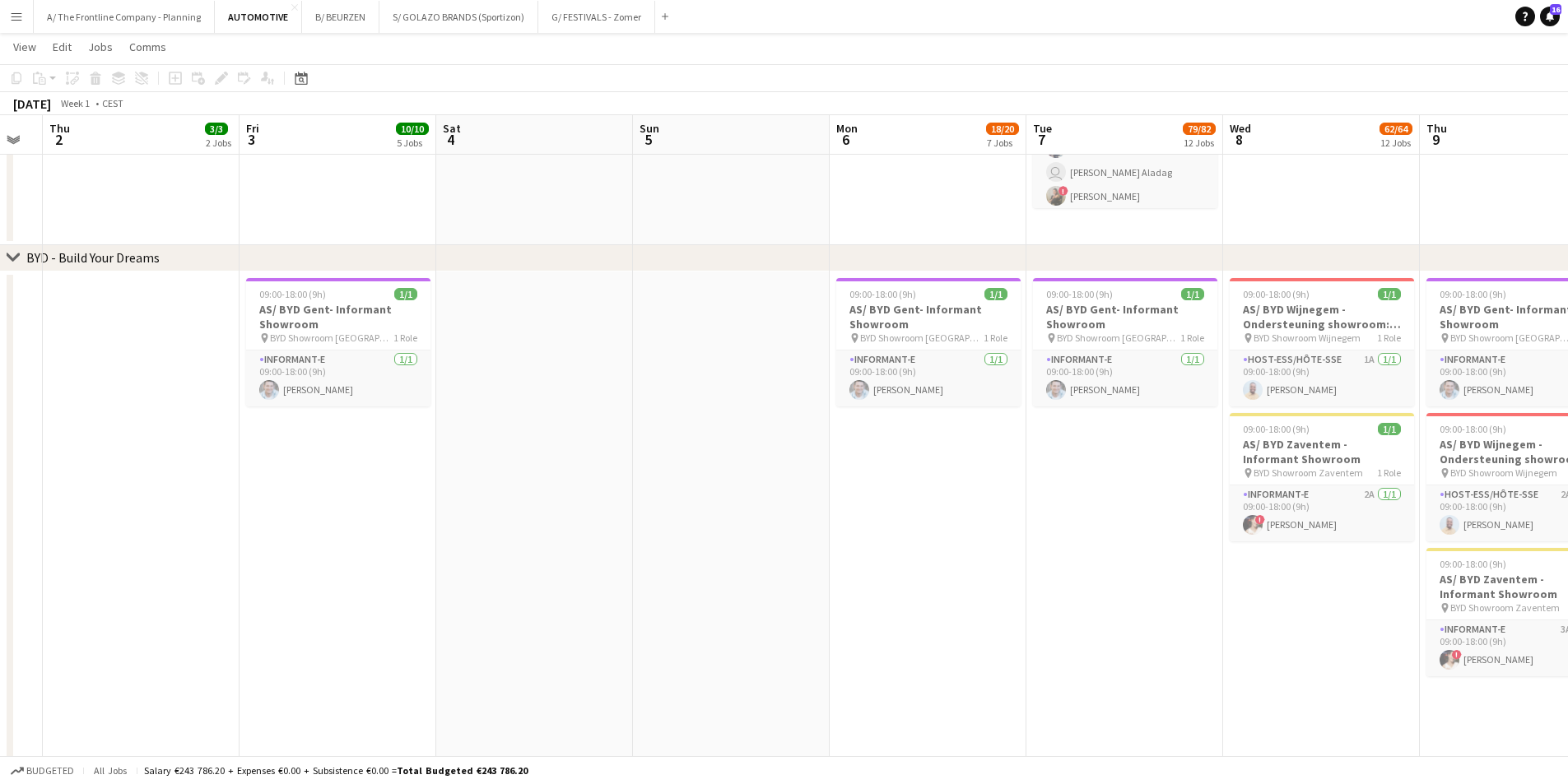
drag, startPoint x: 825, startPoint y: 508, endPoint x: 430, endPoint y: 494, distance: 395.2
click at [298, 80] on icon "Date picker" at bounding box center [301, 78] width 13 height 13
click at [396, 139] on span "Previous month" at bounding box center [401, 134] width 33 height 33
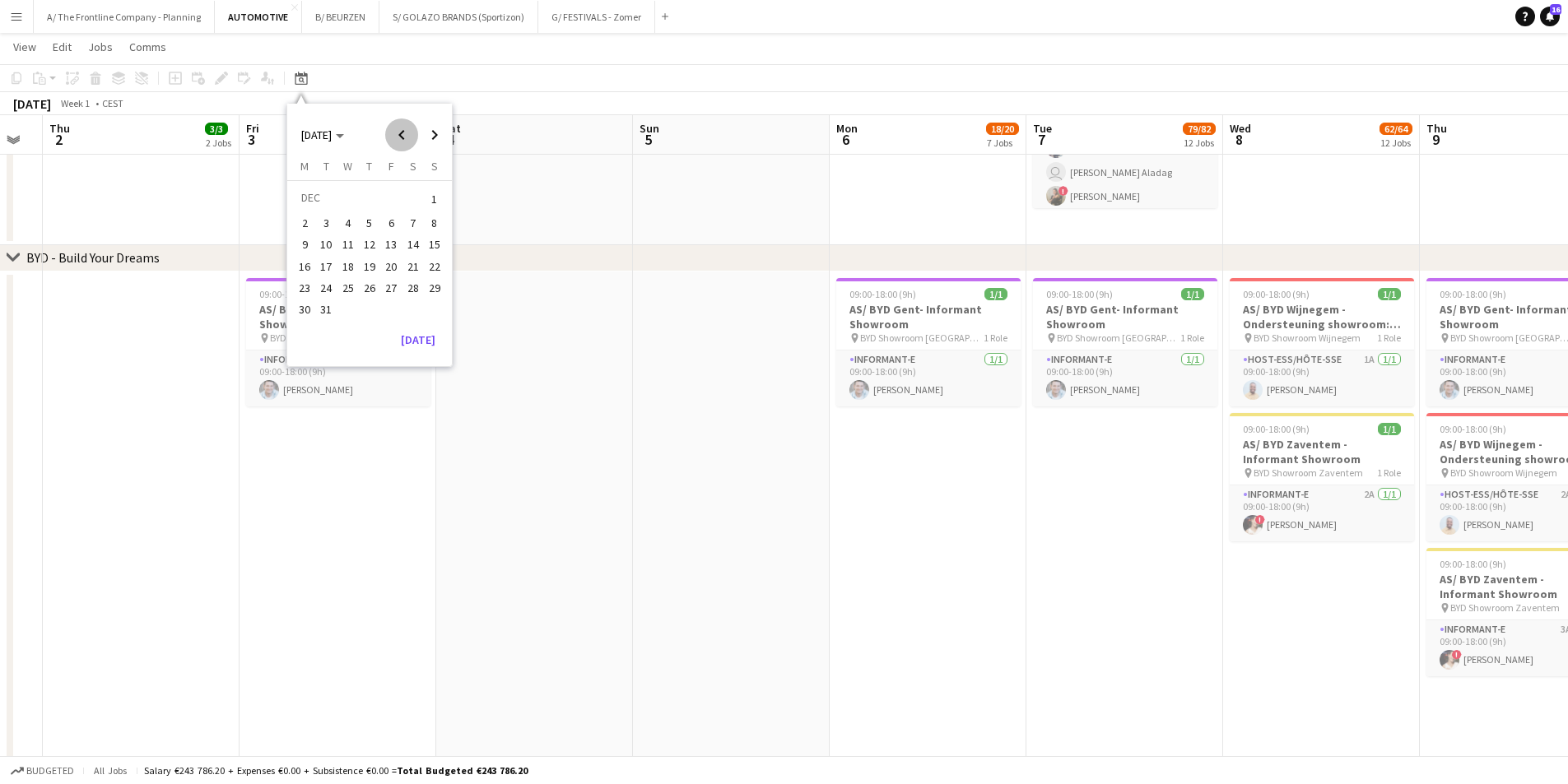
click at [396, 139] on span "Previous month" at bounding box center [401, 134] width 33 height 33
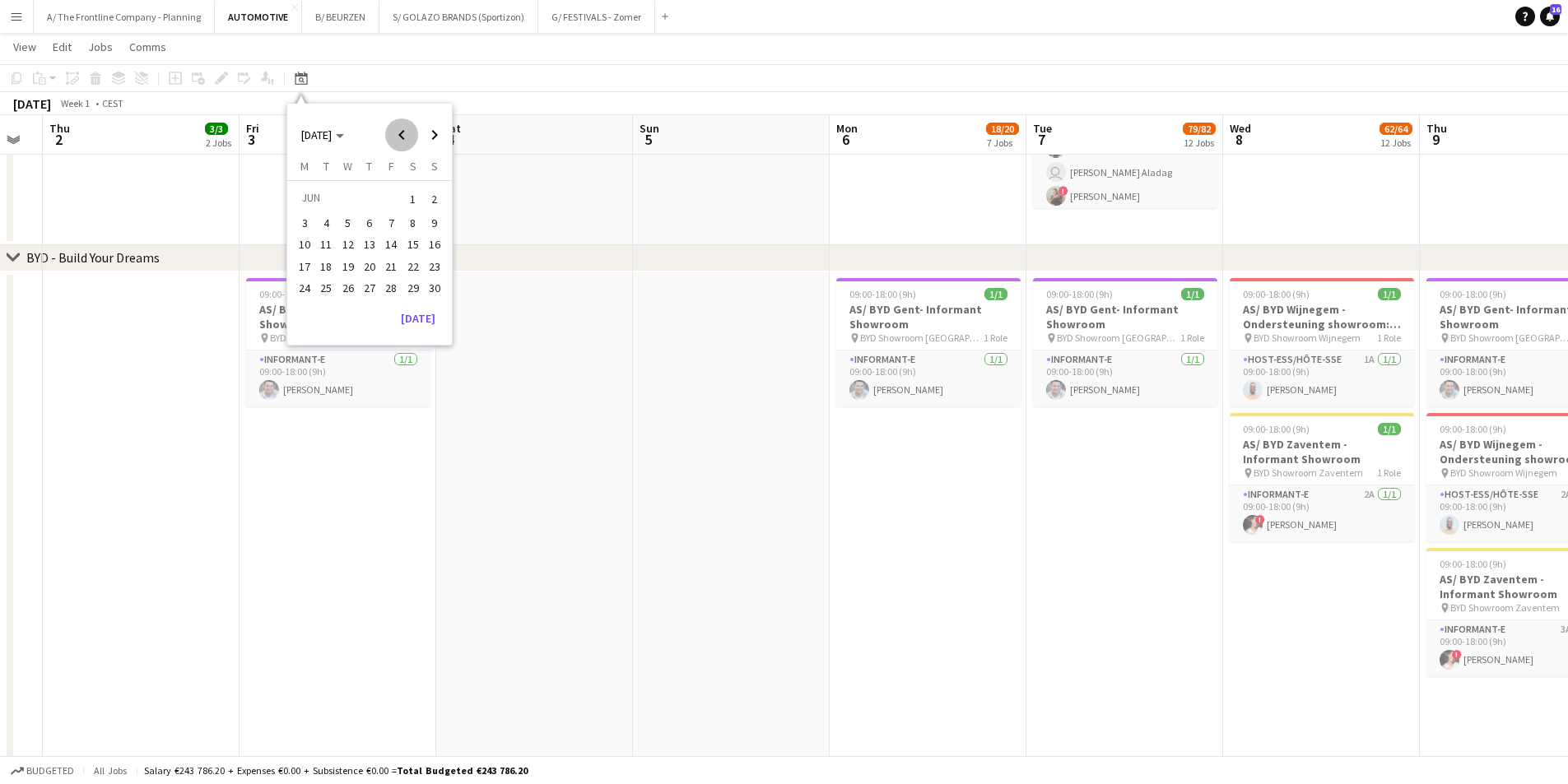
click at [396, 139] on span "Previous month" at bounding box center [401, 134] width 33 height 33
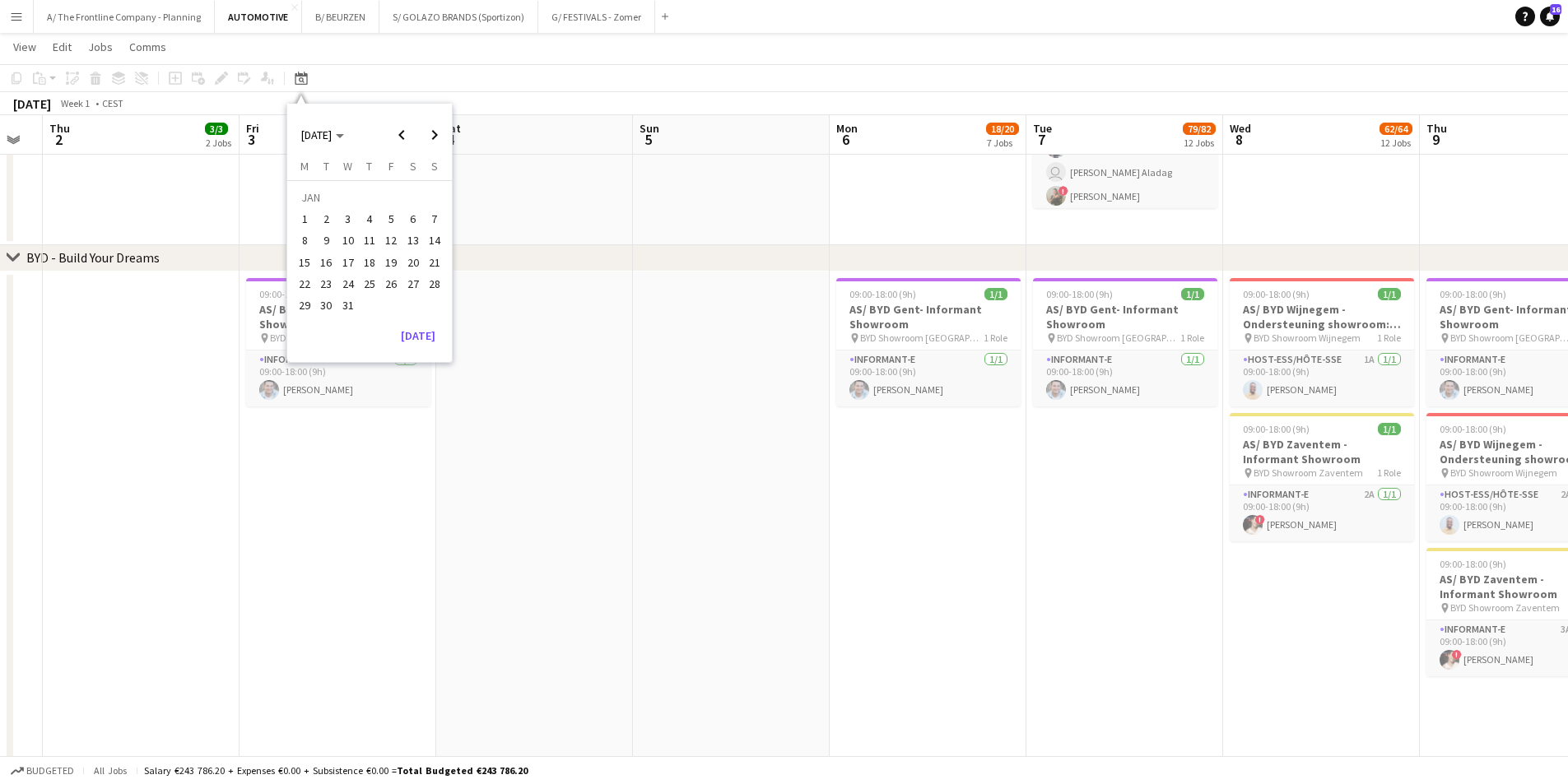
click at [363, 270] on button "18" at bounding box center [369, 263] width 21 height 21
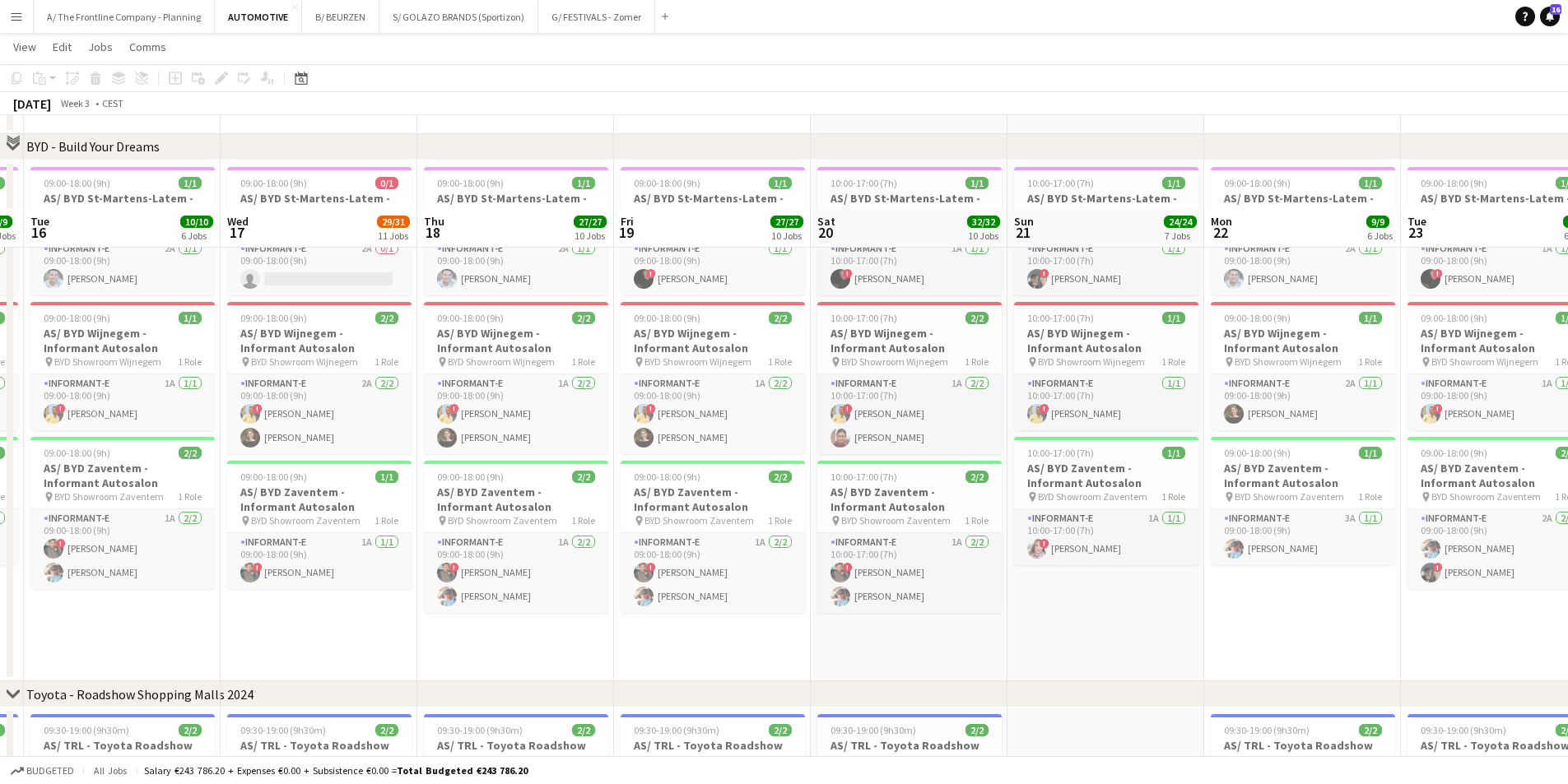
scroll to position [3144, 0]
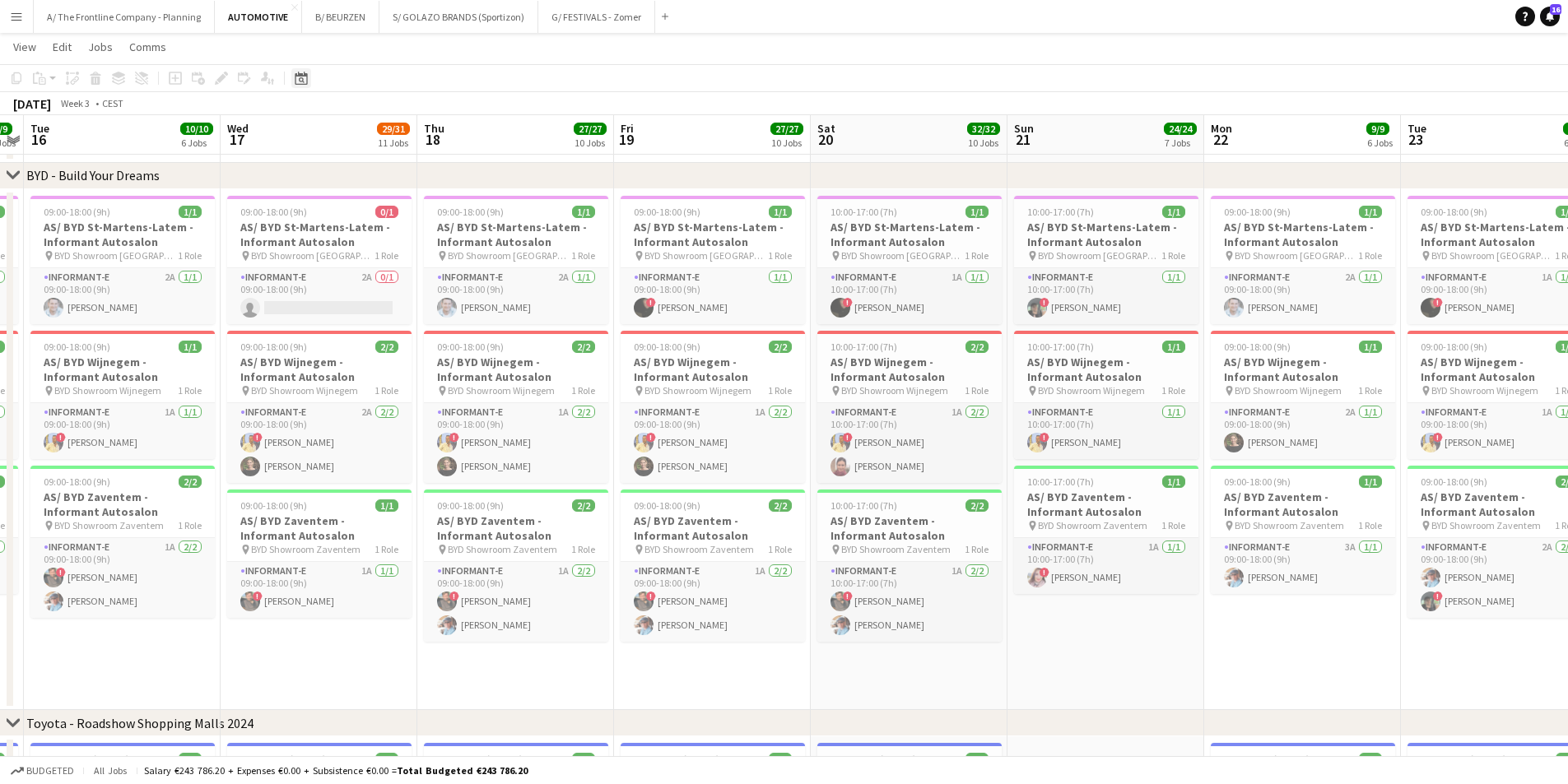
click at [305, 76] on icon at bounding box center [301, 78] width 12 height 13
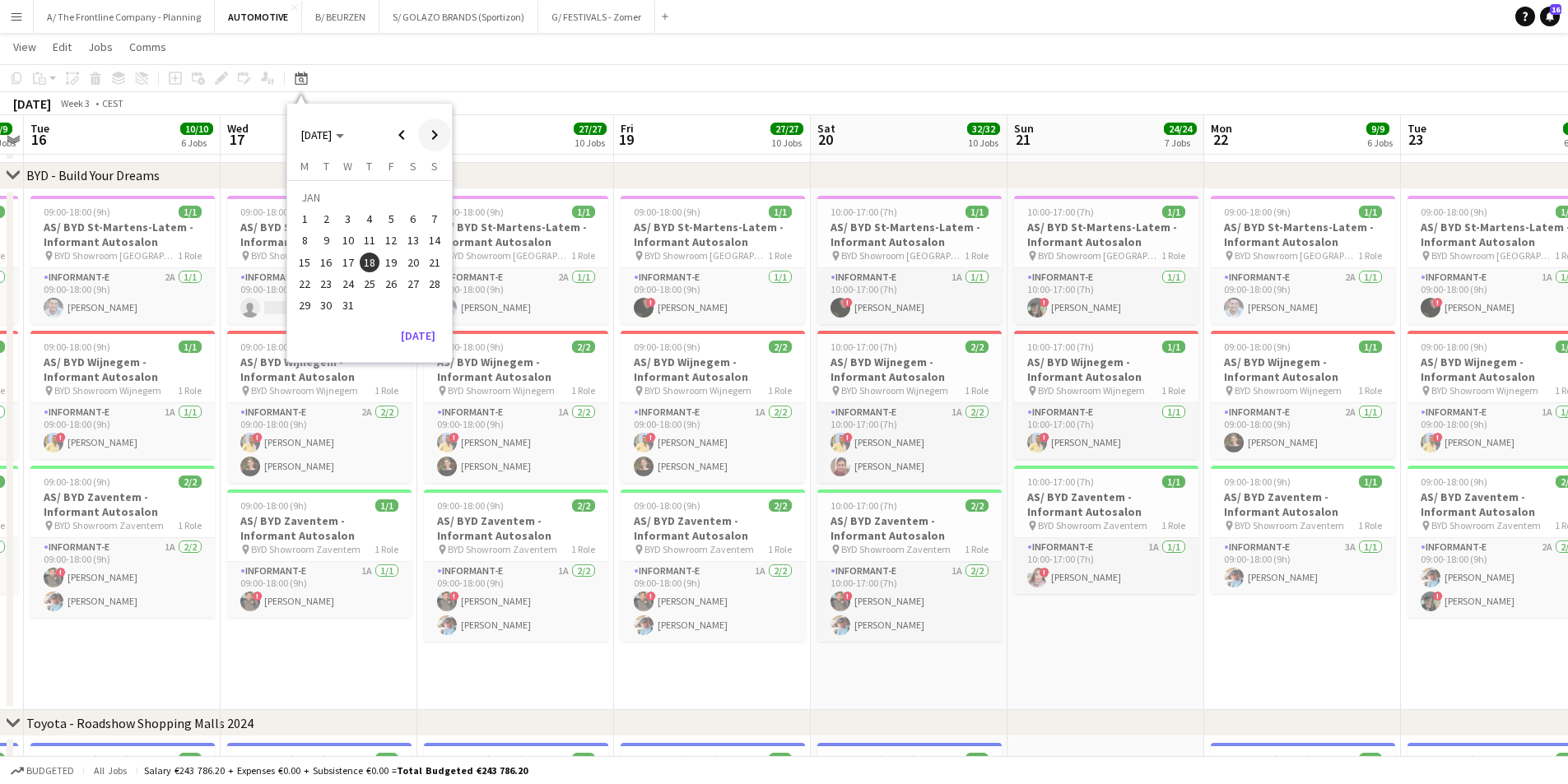
click at [436, 138] on span "Next month" at bounding box center [434, 134] width 33 height 33
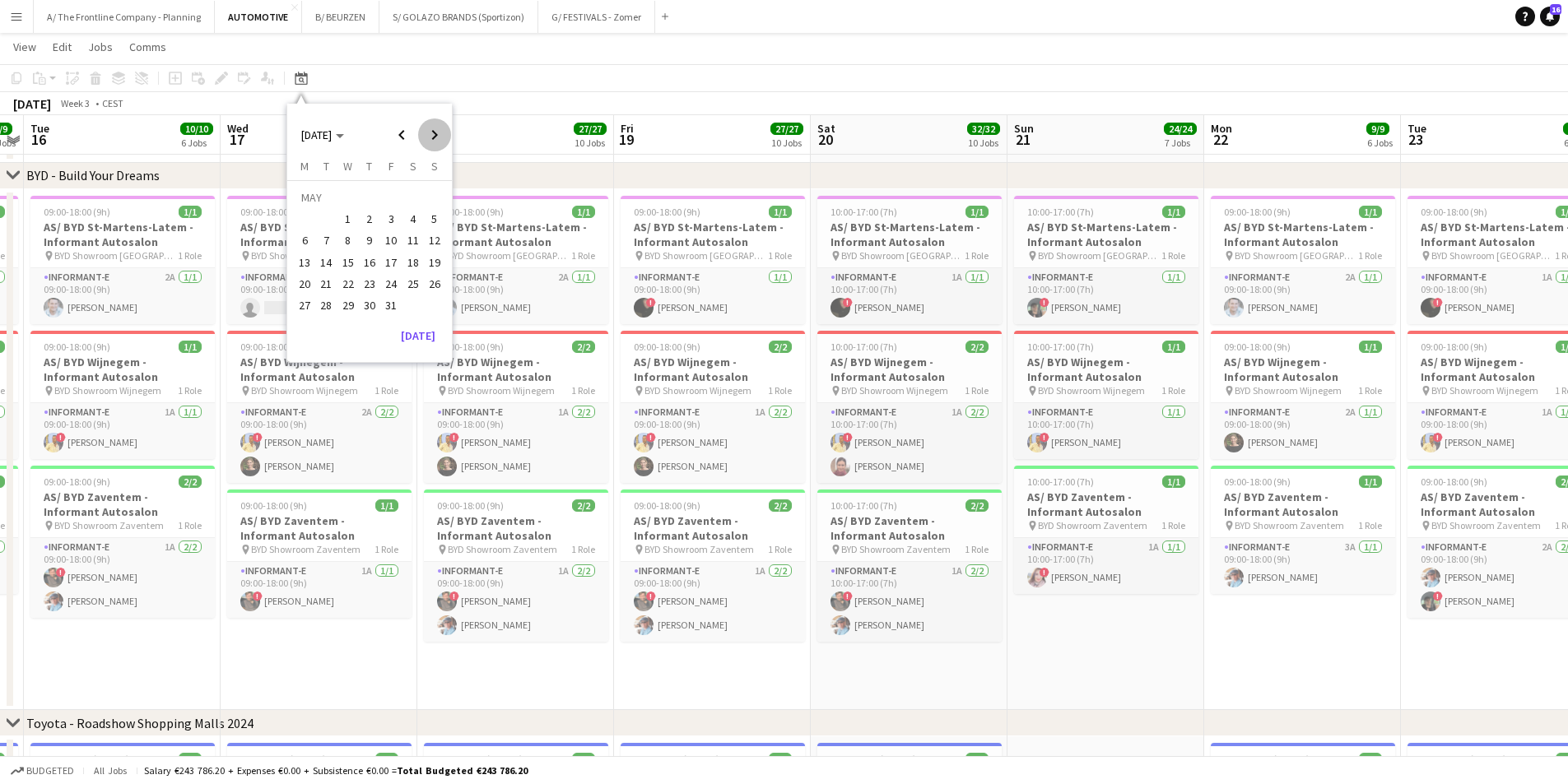
click at [436, 138] on span "Next month" at bounding box center [434, 134] width 33 height 33
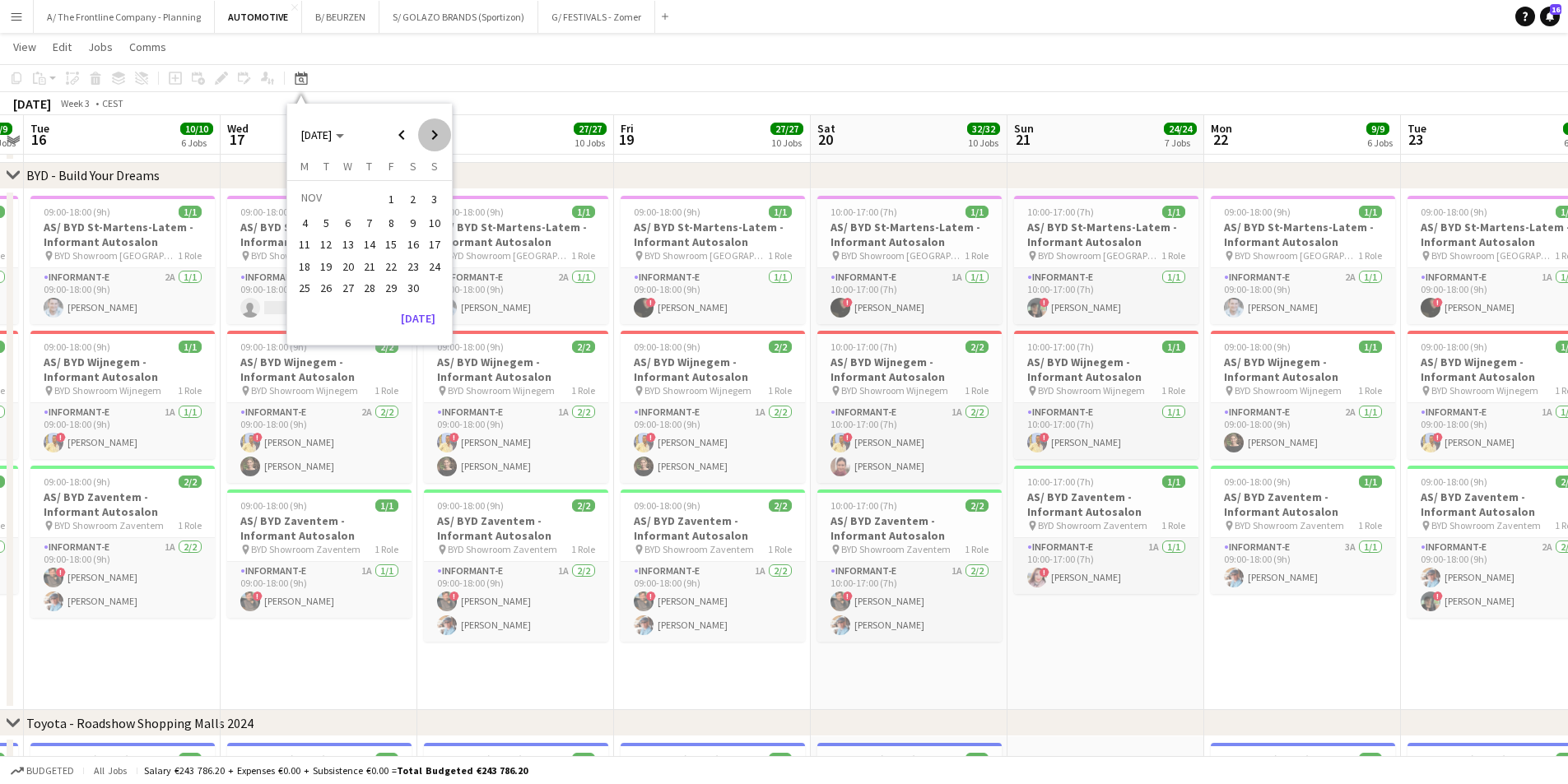
click at [436, 138] on span "Next month" at bounding box center [434, 134] width 33 height 33
click at [390, 253] on span "17" at bounding box center [391, 263] width 19 height 19
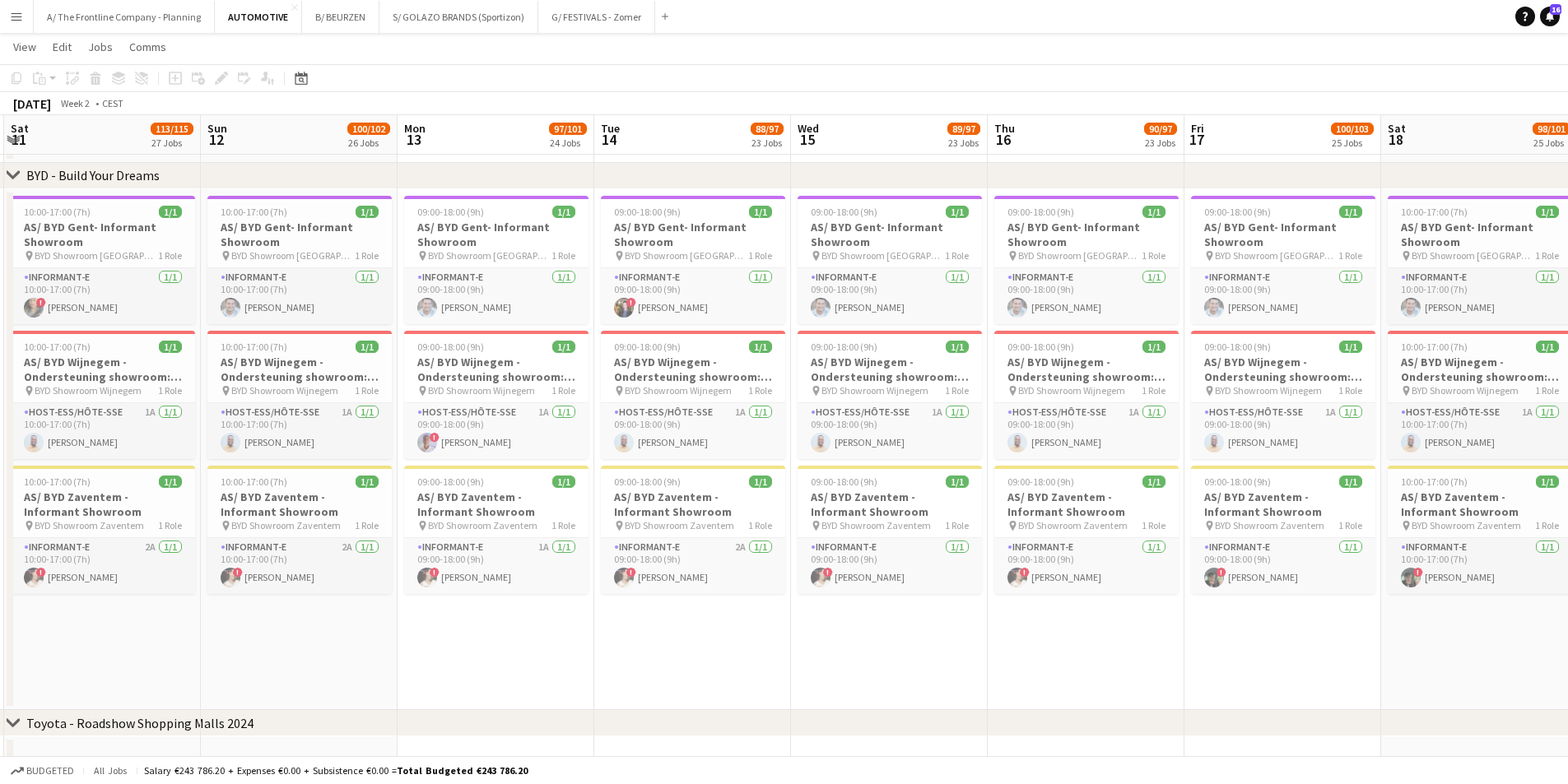
drag, startPoint x: 149, startPoint y: 600, endPoint x: 1141, endPoint y: 492, distance: 997.9
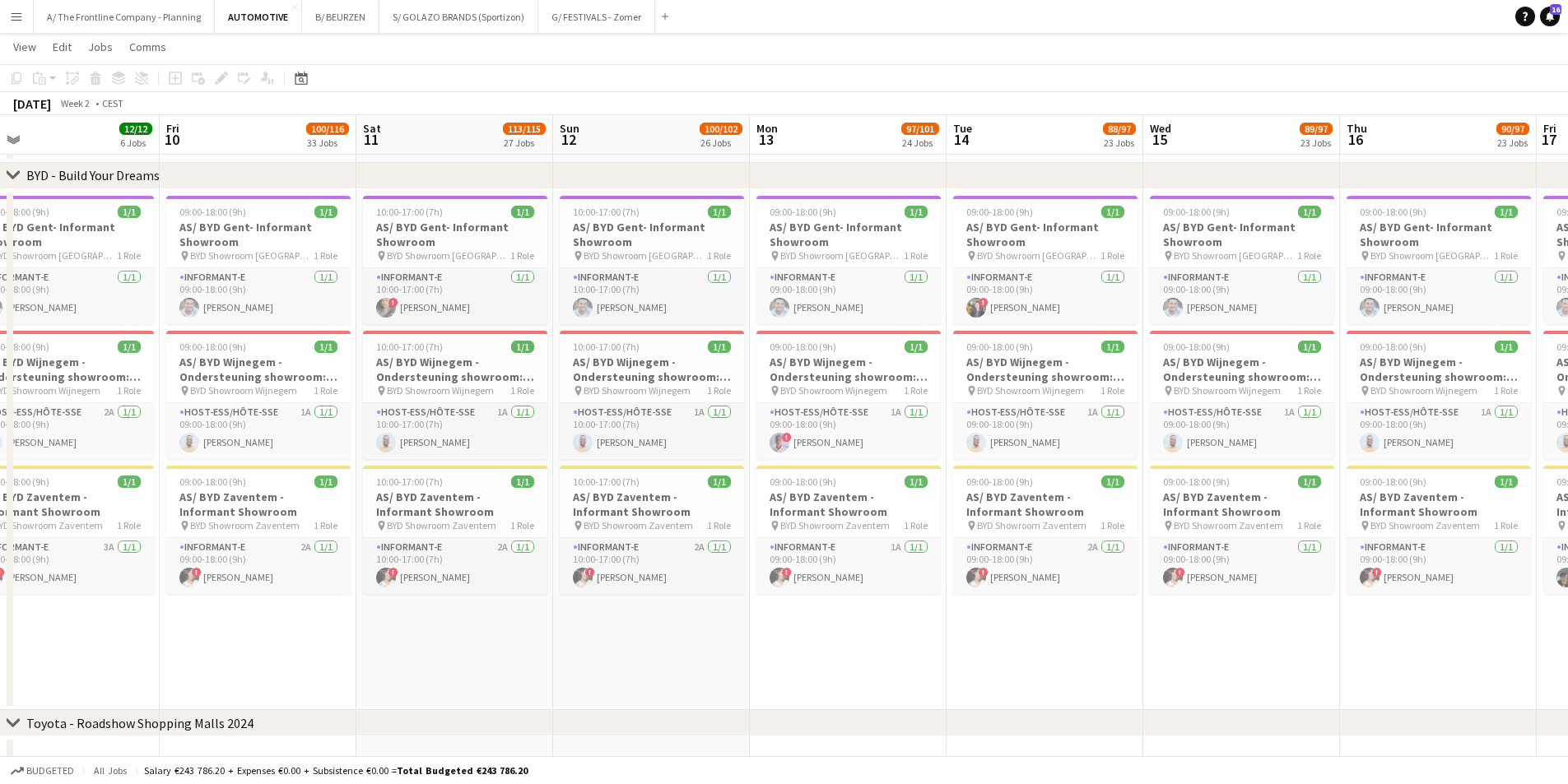
drag, startPoint x: 555, startPoint y: 534, endPoint x: 1100, endPoint y: 502, distance: 545.9
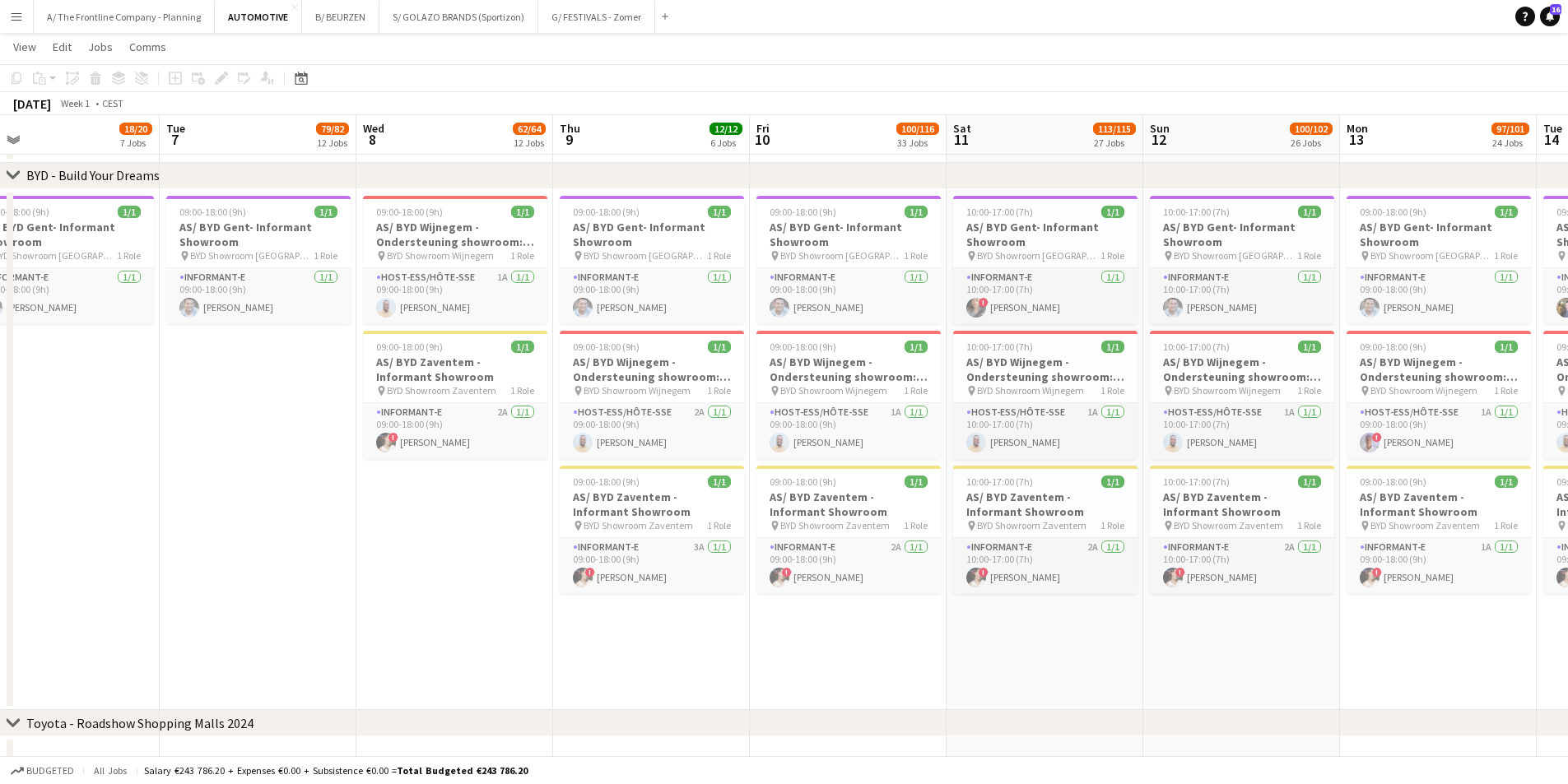
scroll to position [0, 449]
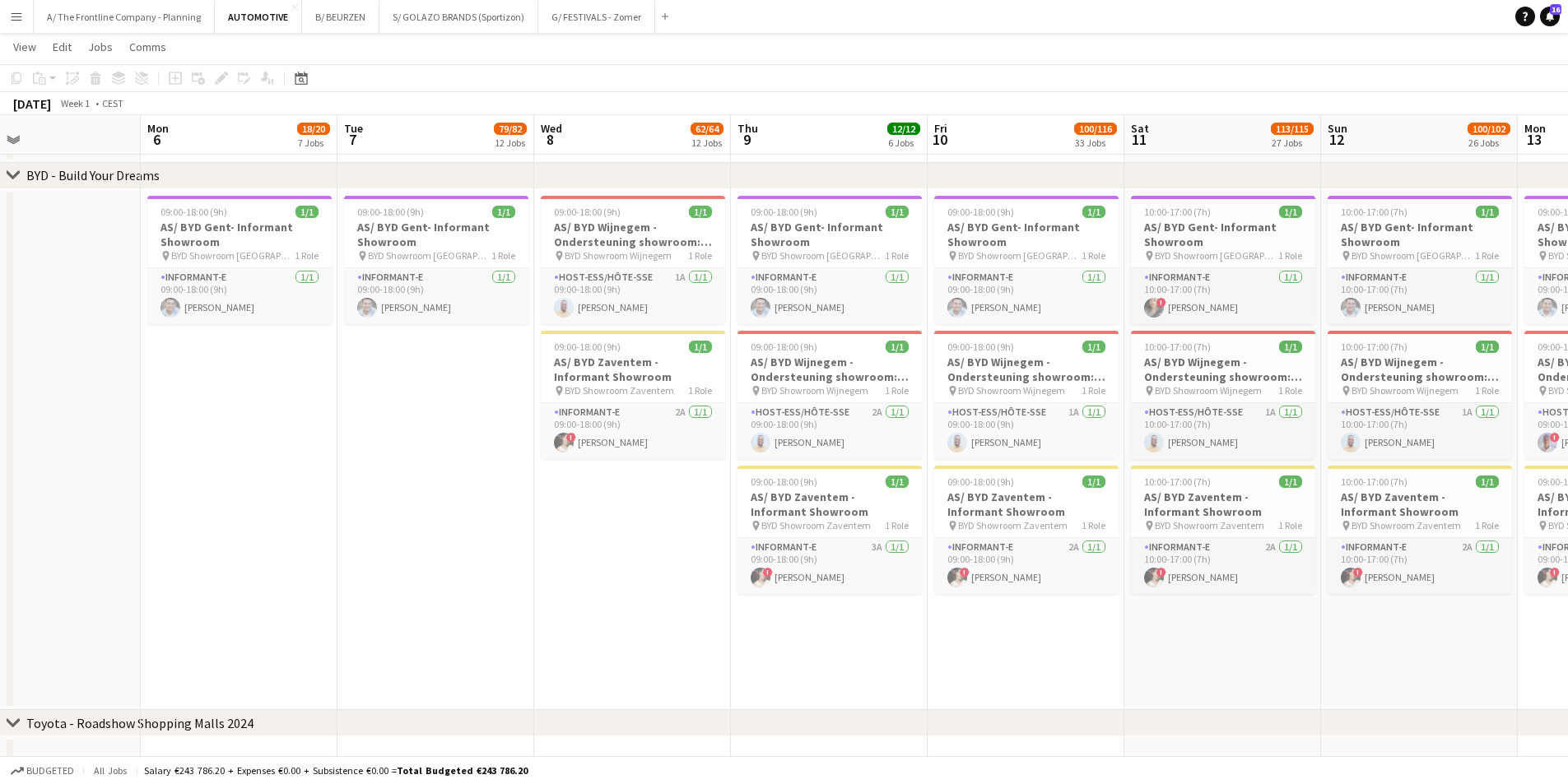
drag, startPoint x: 450, startPoint y: 530, endPoint x: 586, endPoint y: 519, distance: 136.4
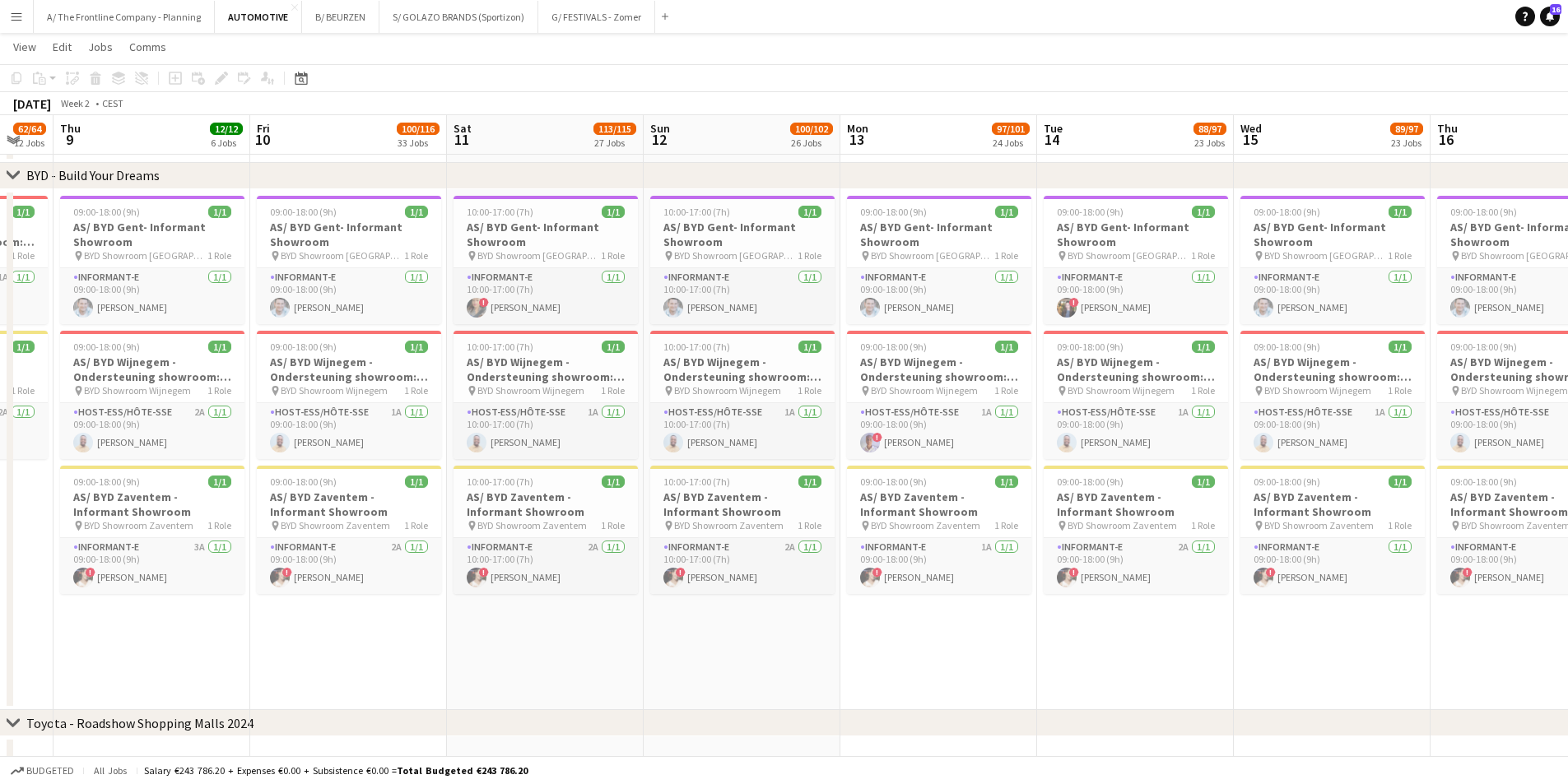
scroll to position [0, 562]
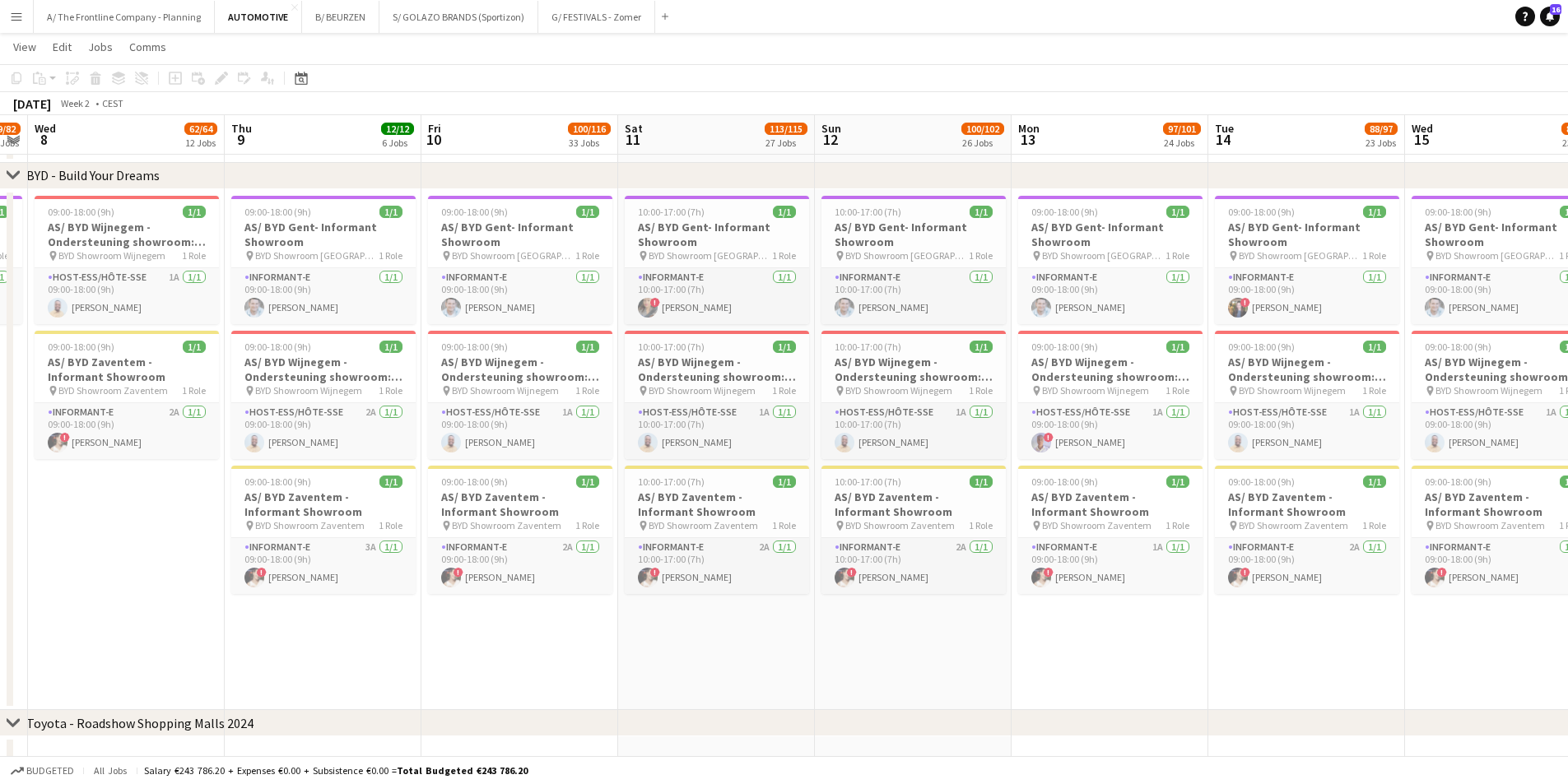
drag, startPoint x: 895, startPoint y: 468, endPoint x: 599, endPoint y: 468, distance: 296.0
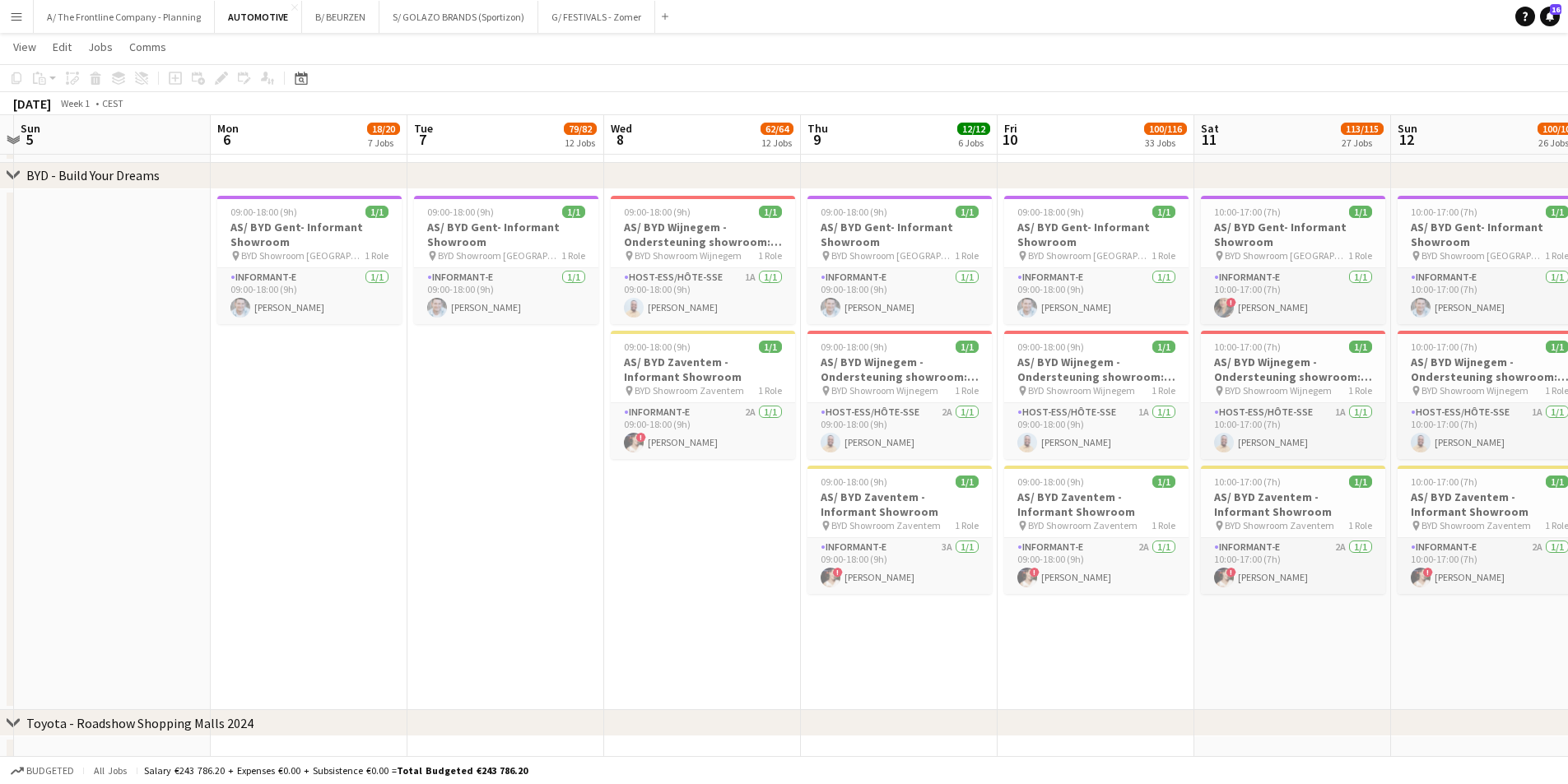
scroll to position [0, 352]
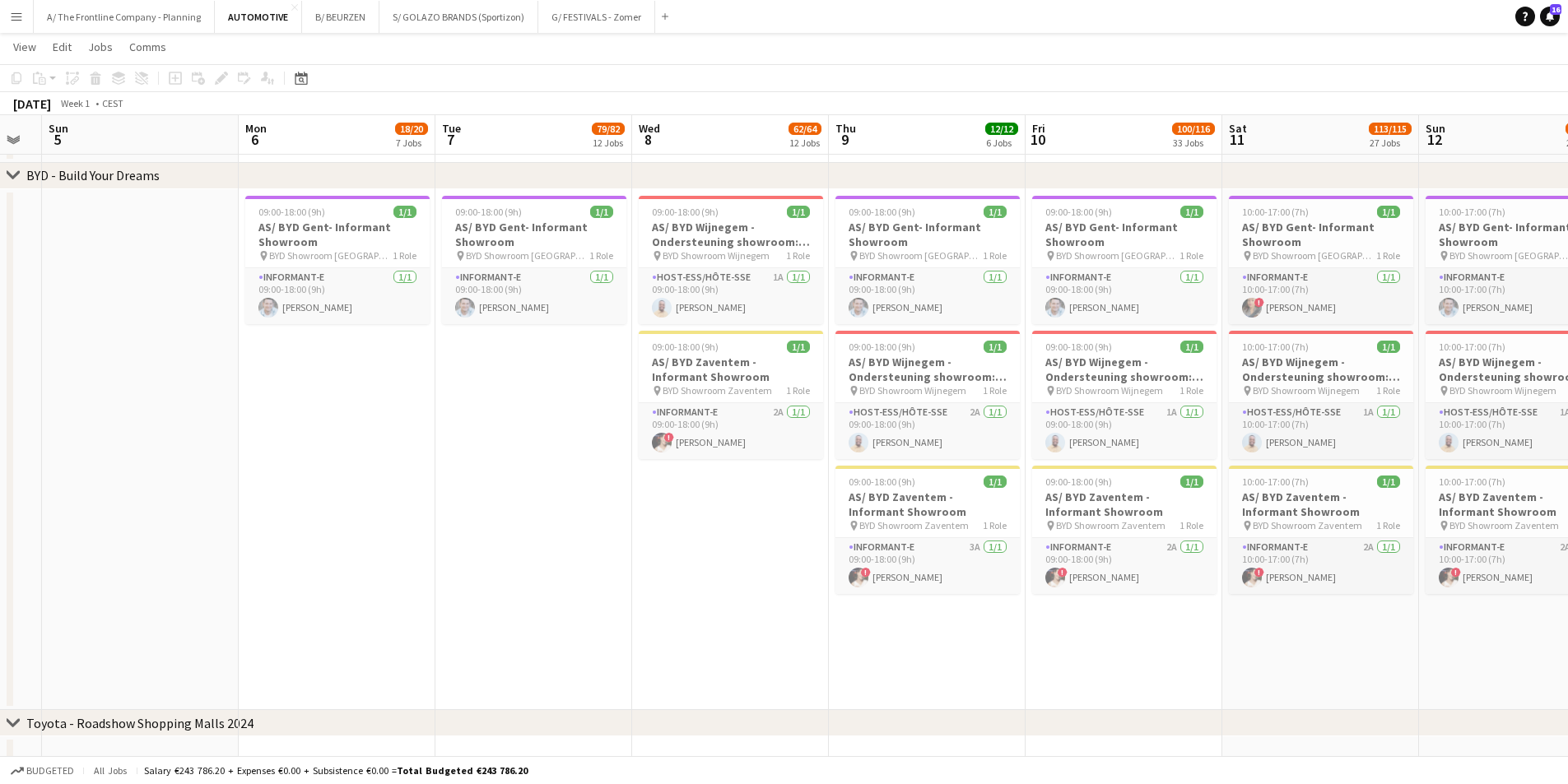
drag, startPoint x: 521, startPoint y: 495, endPoint x: 1126, endPoint y: 462, distance: 605.9
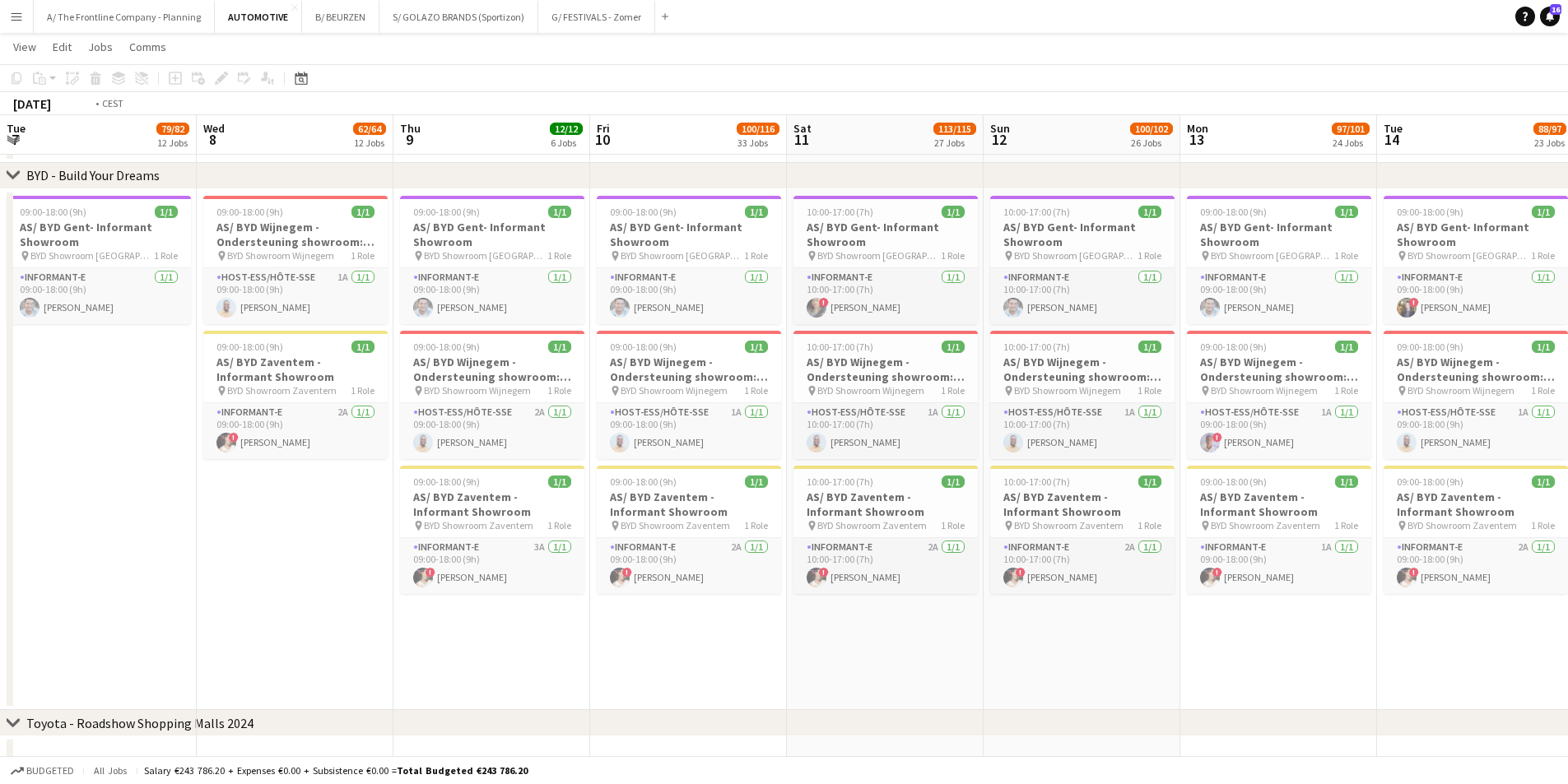
drag, startPoint x: 502, startPoint y: 399, endPoint x: 194, endPoint y: 394, distance: 308.0
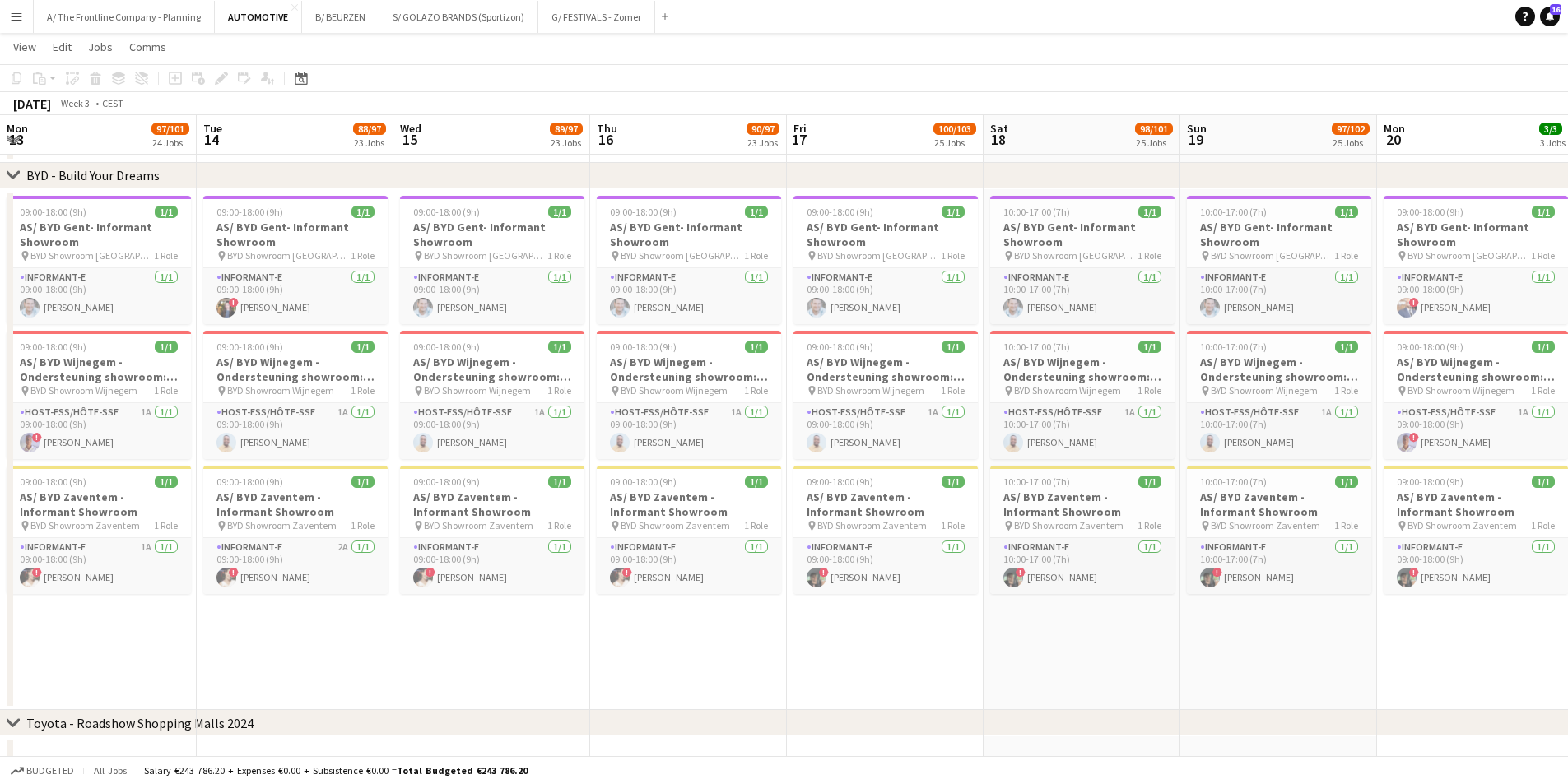
drag, startPoint x: 582, startPoint y: 458, endPoint x: 252, endPoint y: 460, distance: 330.0
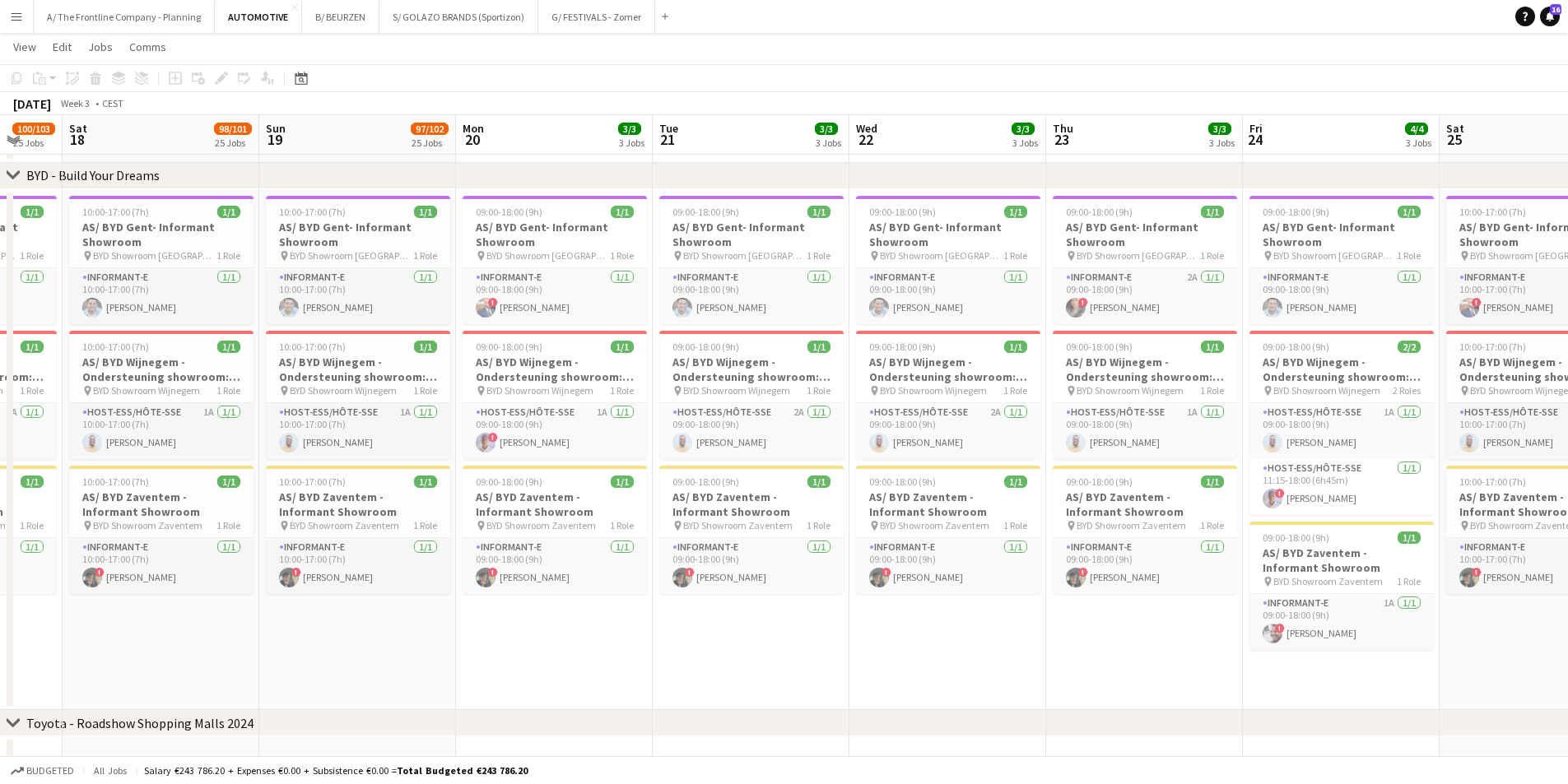
drag, startPoint x: 718, startPoint y: 462, endPoint x: 184, endPoint y: 456, distance: 534.0
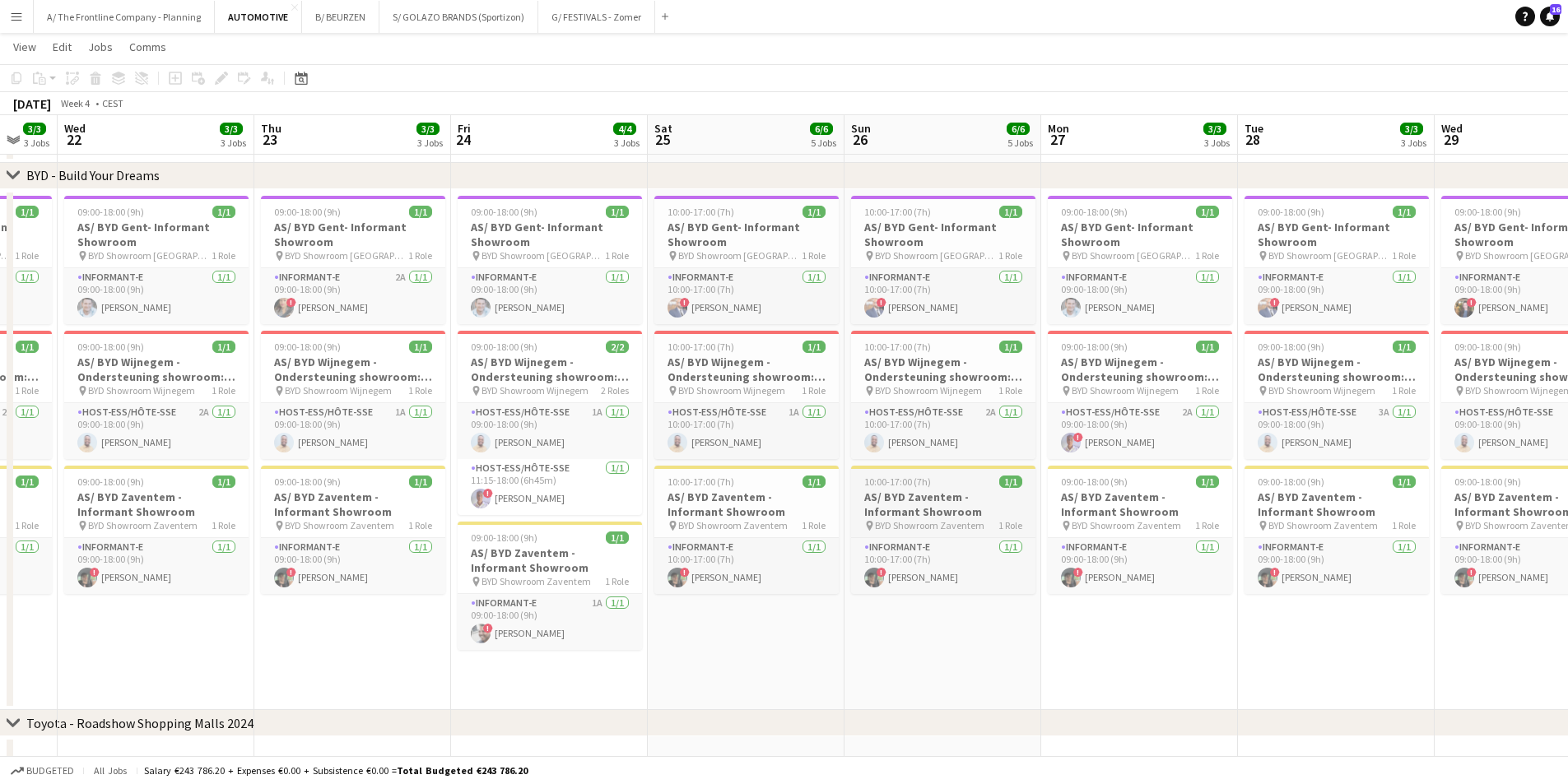
drag, startPoint x: 1128, startPoint y: 463, endPoint x: 308, endPoint y: 489, distance: 820.4
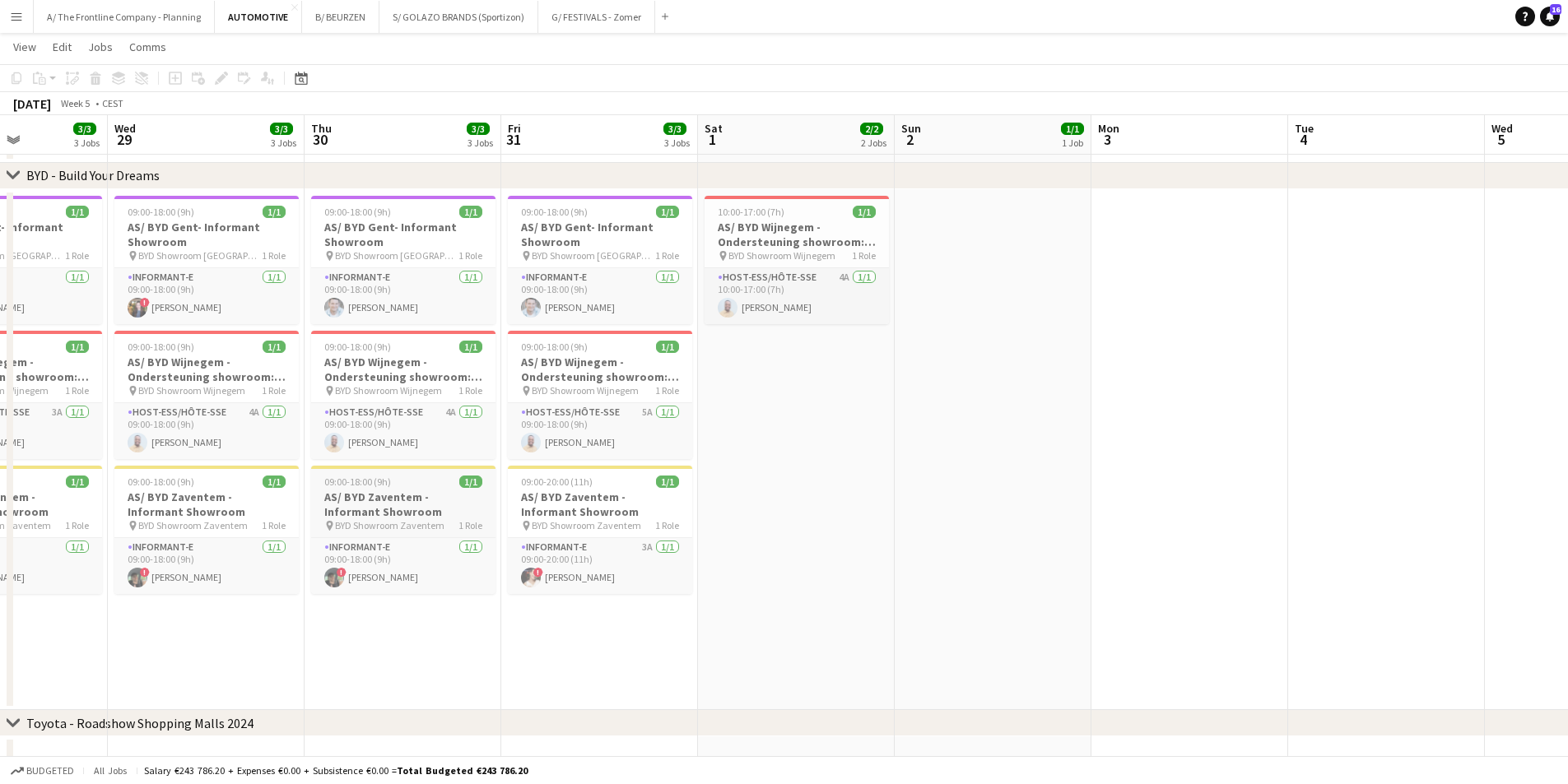
drag, startPoint x: 803, startPoint y: 489, endPoint x: 440, endPoint y: 483, distance: 363.0
